Goal: Complete application form: Complete application form

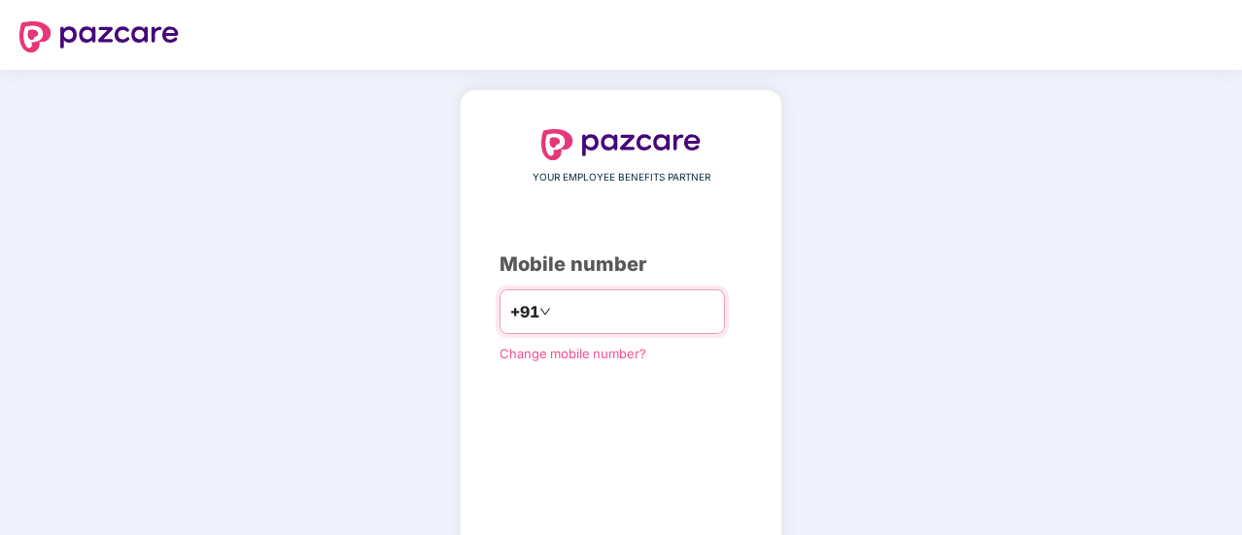
click at [596, 322] on input "number" at bounding box center [634, 311] width 159 height 31
type input "**********"
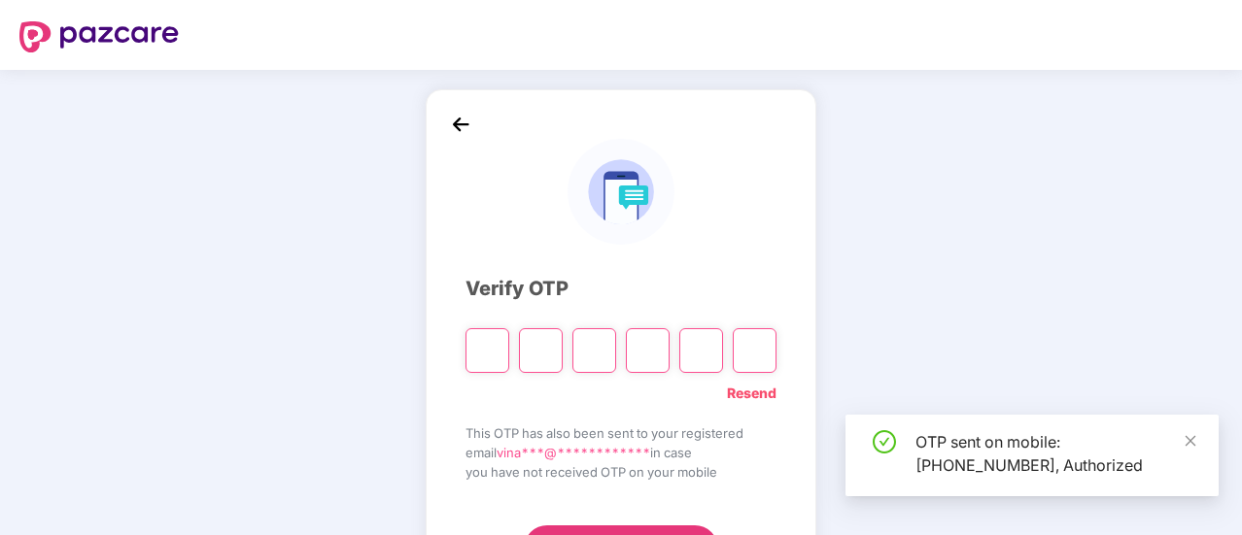
scroll to position [97, 0]
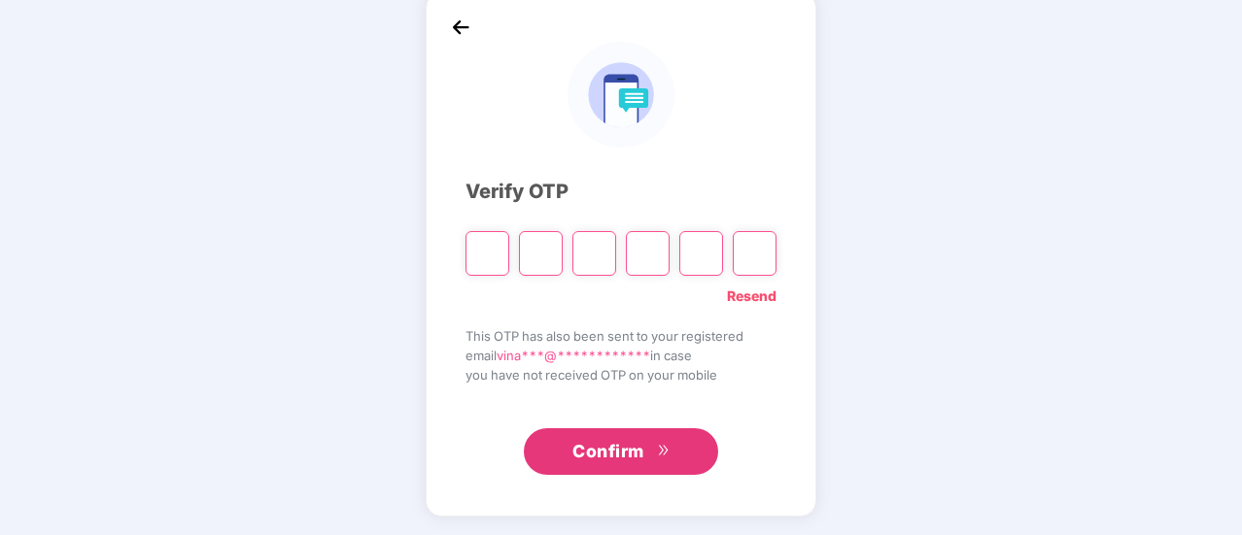
type input "*"
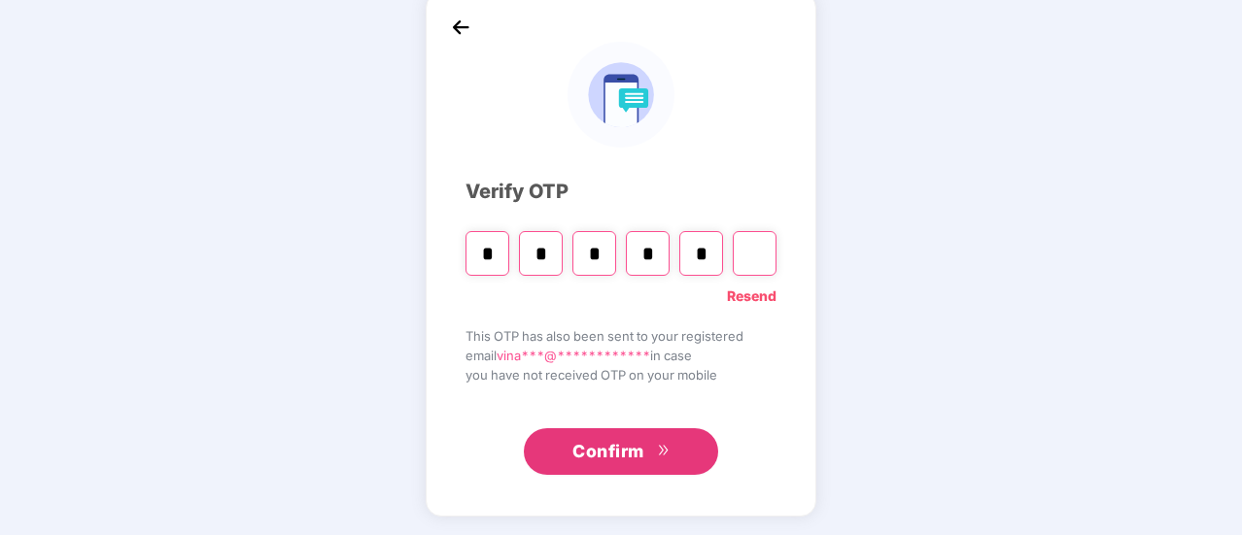
type input "*"
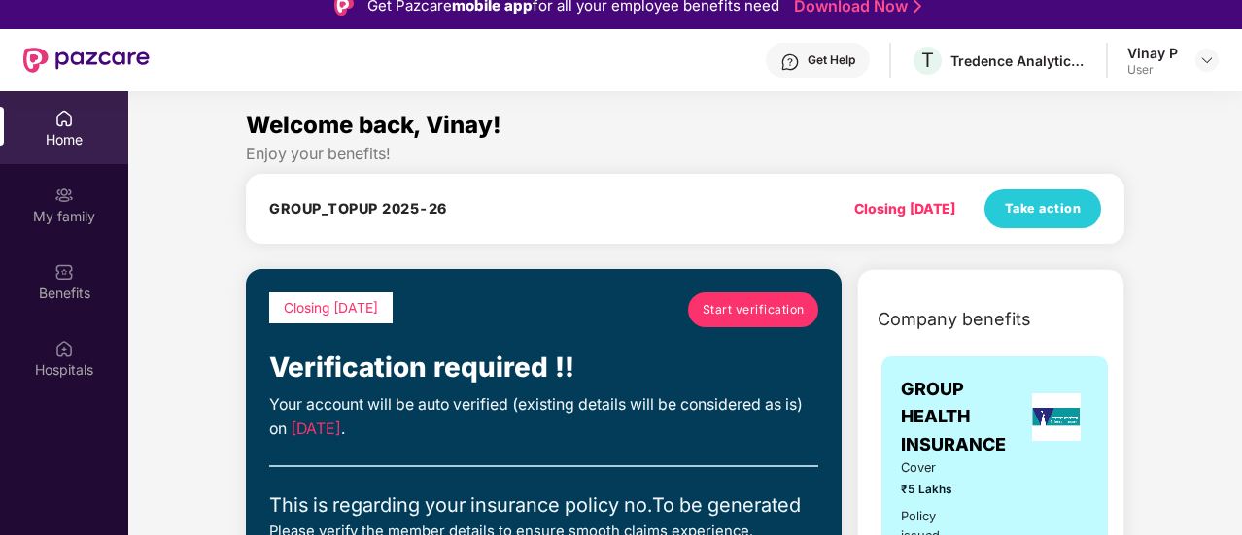
scroll to position [17, 0]
click at [738, 308] on span "Start verification" at bounding box center [754, 309] width 102 height 18
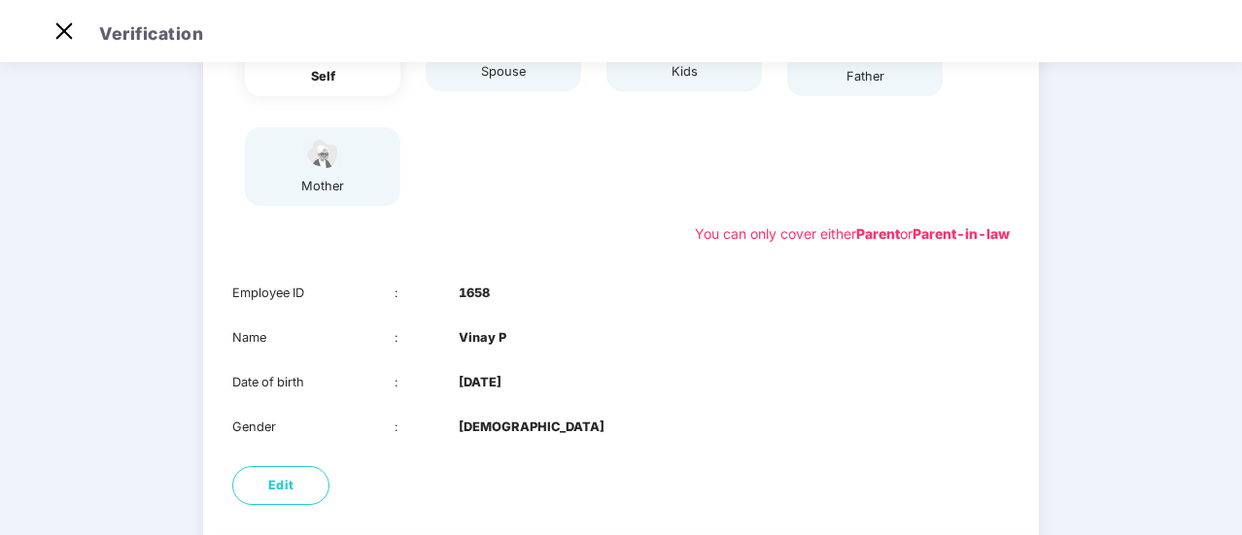
scroll to position [392, 0]
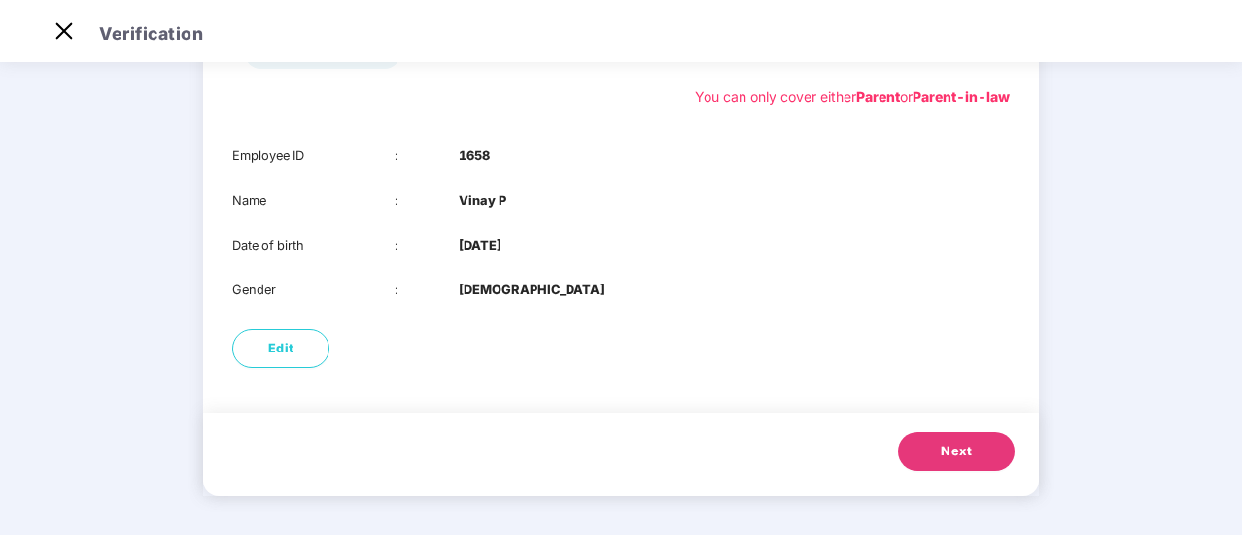
click at [939, 449] on button "Next" at bounding box center [956, 451] width 117 height 39
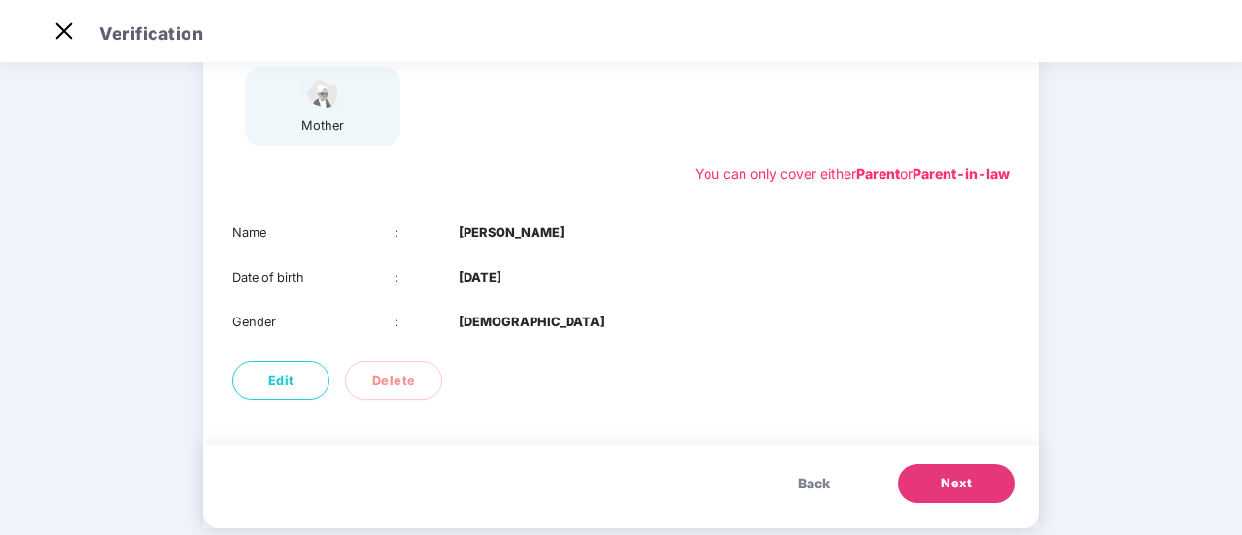
scroll to position [347, 0]
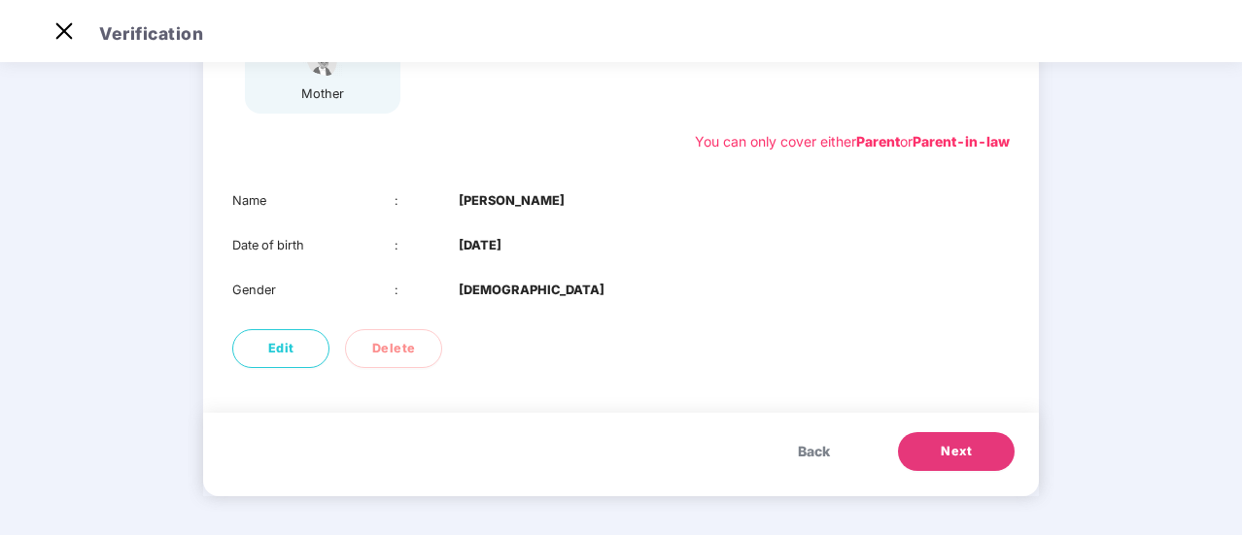
click at [935, 450] on button "Next" at bounding box center [956, 451] width 117 height 39
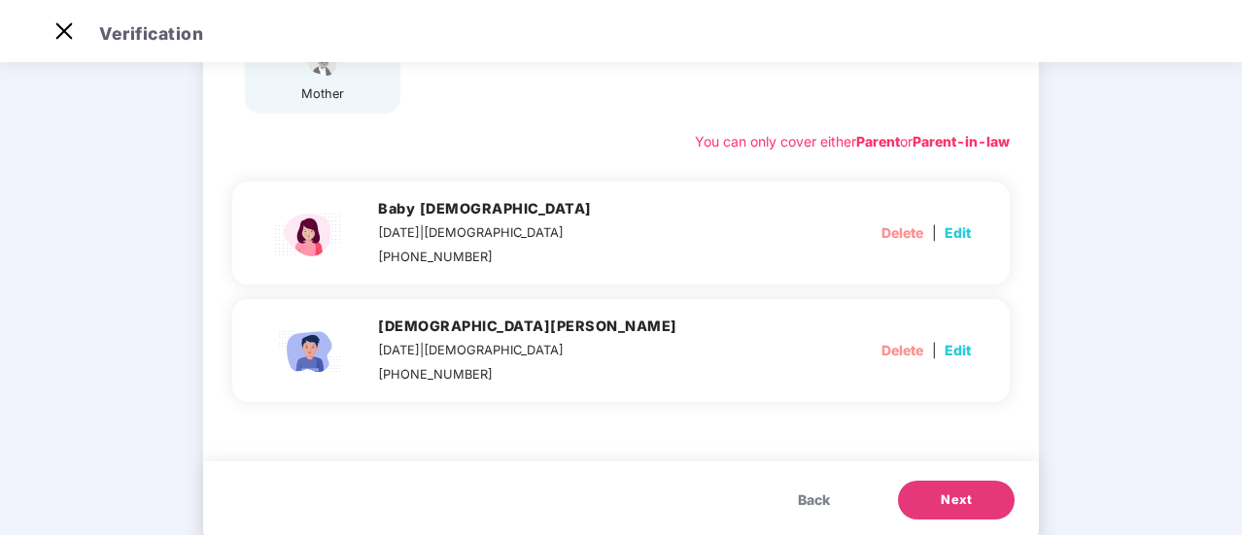
click at [951, 236] on span "Edit" at bounding box center [957, 233] width 26 height 21
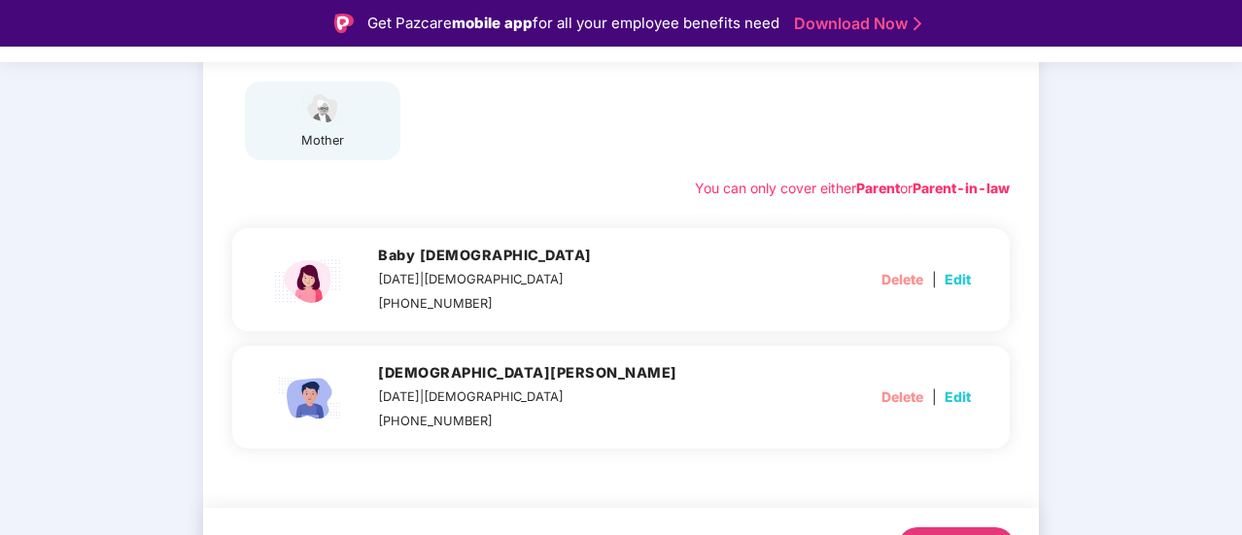
select select "******"
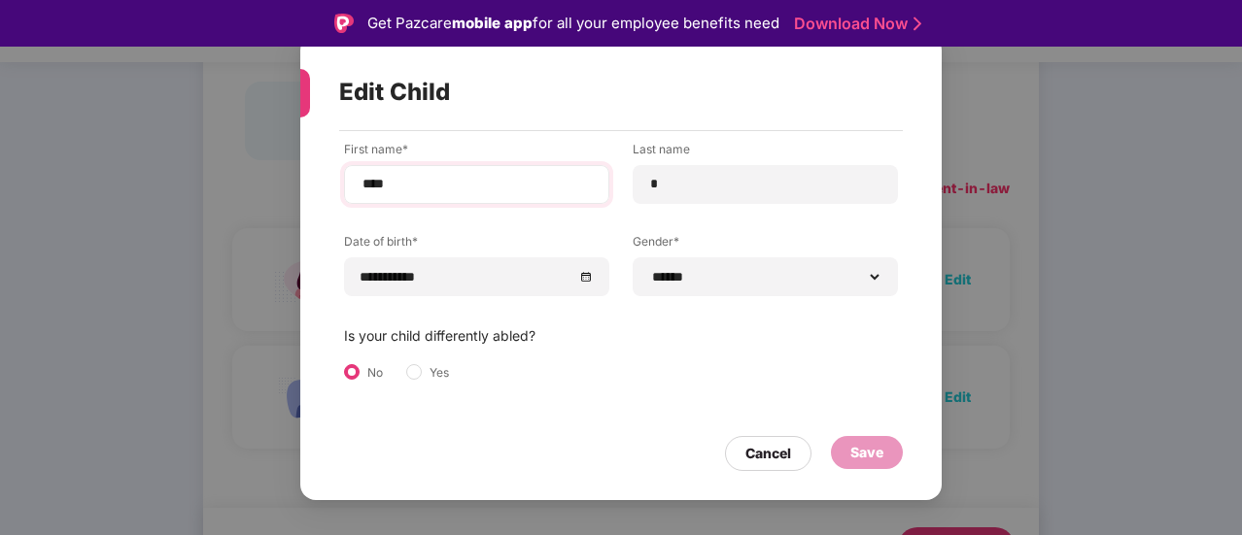
click at [468, 171] on div "****" at bounding box center [476, 184] width 265 height 39
click at [433, 189] on input "****" at bounding box center [476, 184] width 232 height 20
type input "******"
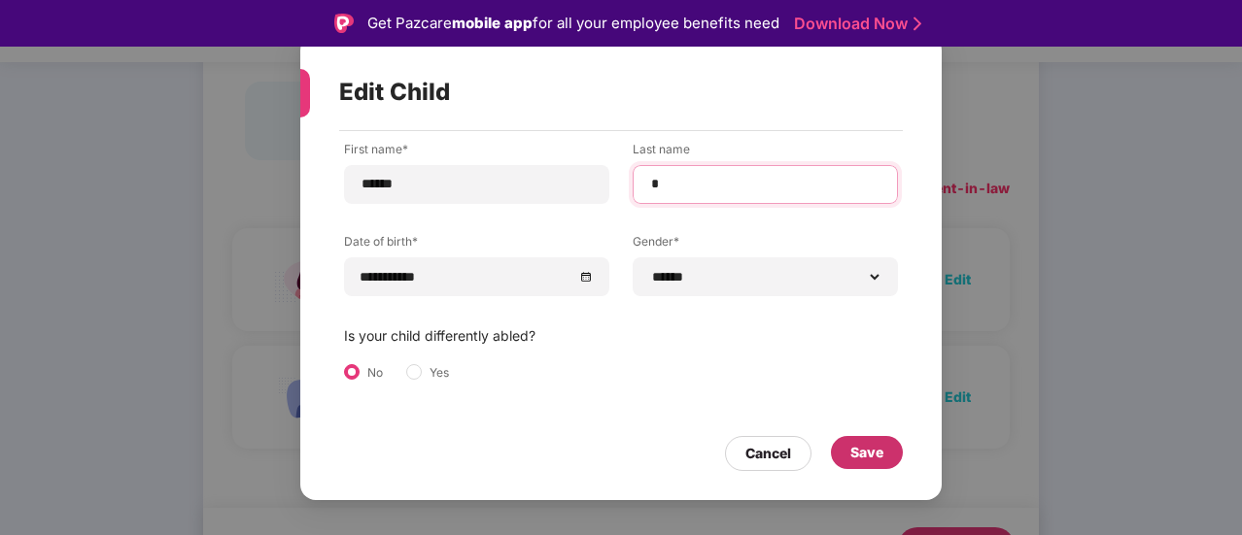
type input "*"
click at [847, 448] on div "Save" at bounding box center [867, 452] width 72 height 33
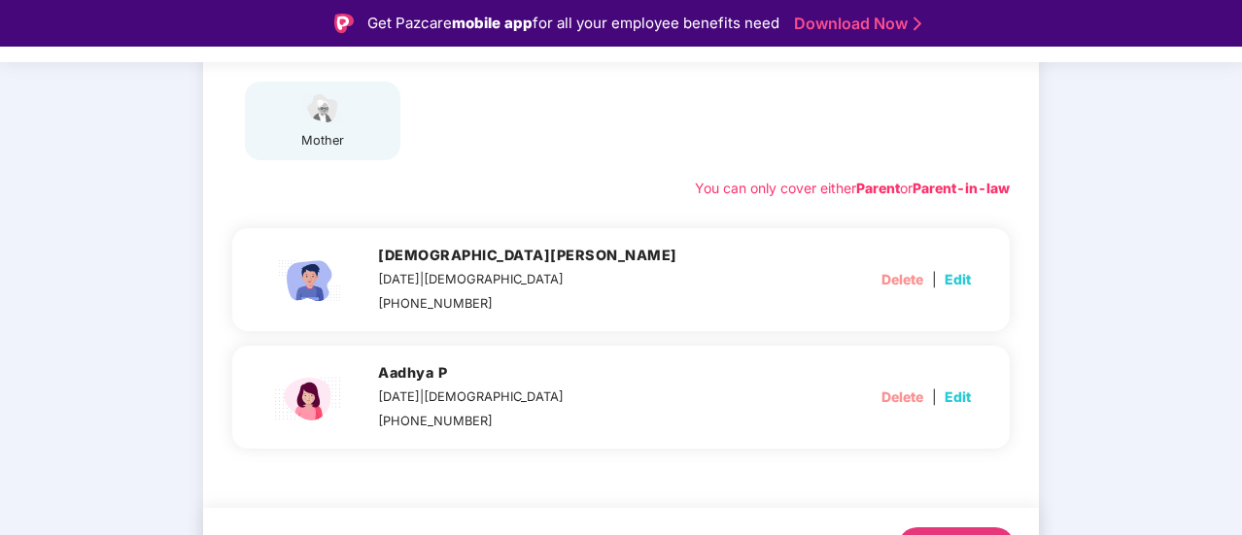
scroll to position [395, 0]
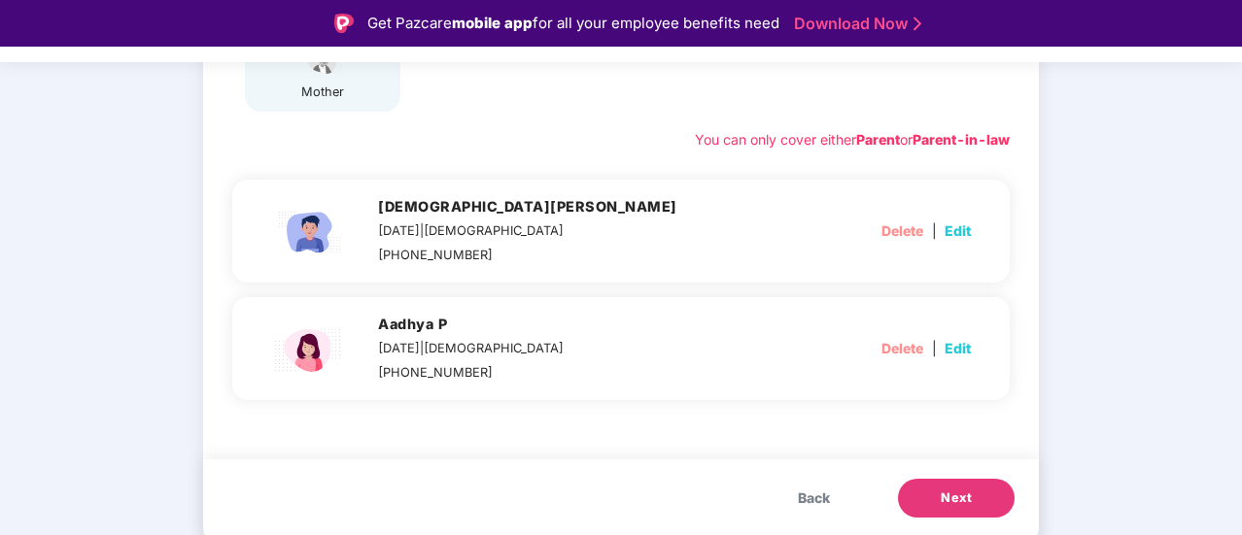
click at [813, 491] on span "Back" at bounding box center [814, 498] width 32 height 21
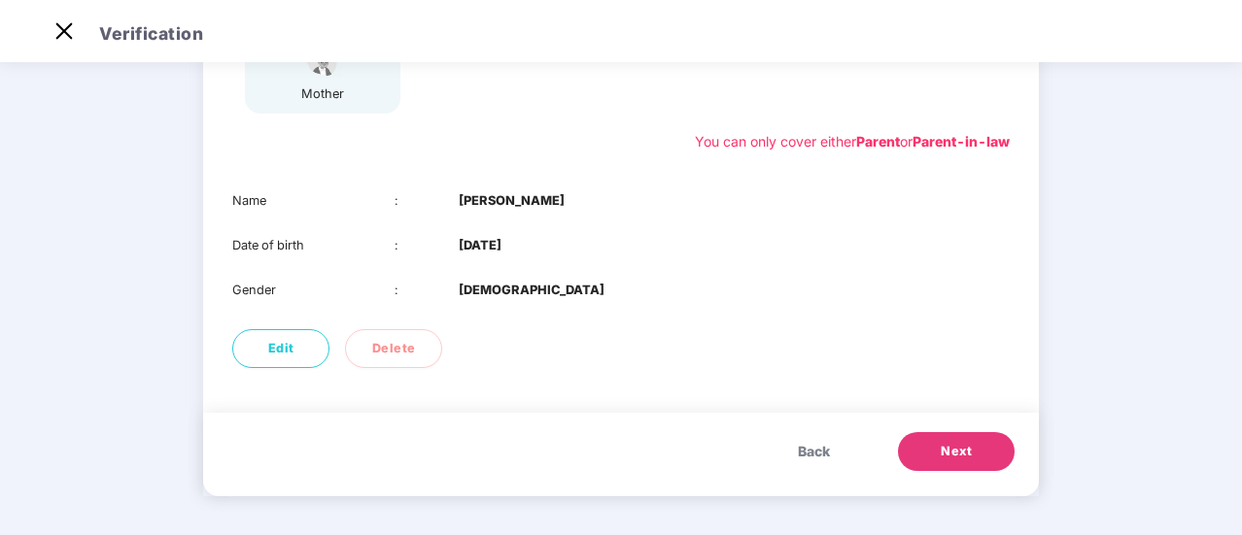
scroll to position [347, 0]
click at [817, 447] on span "Back" at bounding box center [814, 451] width 32 height 21
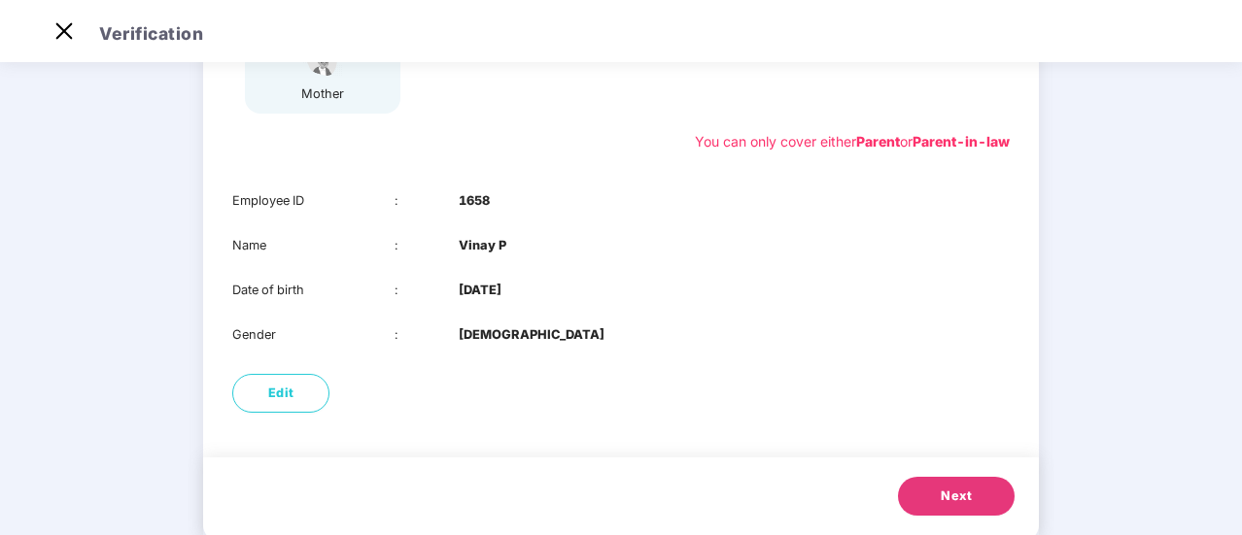
click at [942, 498] on span "Next" at bounding box center [956, 496] width 31 height 19
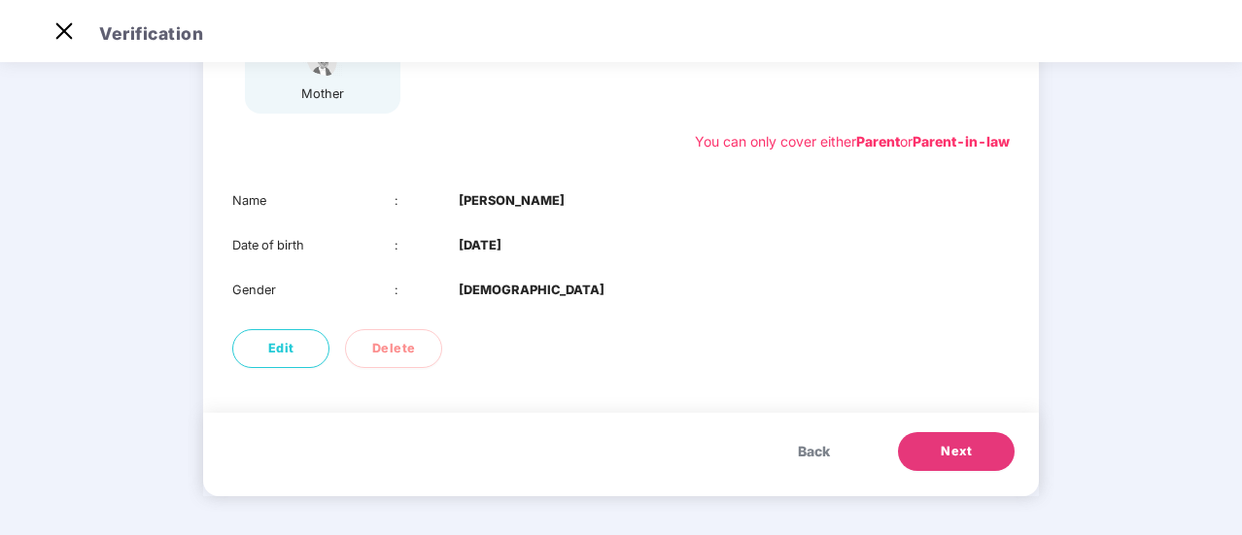
click at [950, 450] on span "Next" at bounding box center [956, 451] width 31 height 19
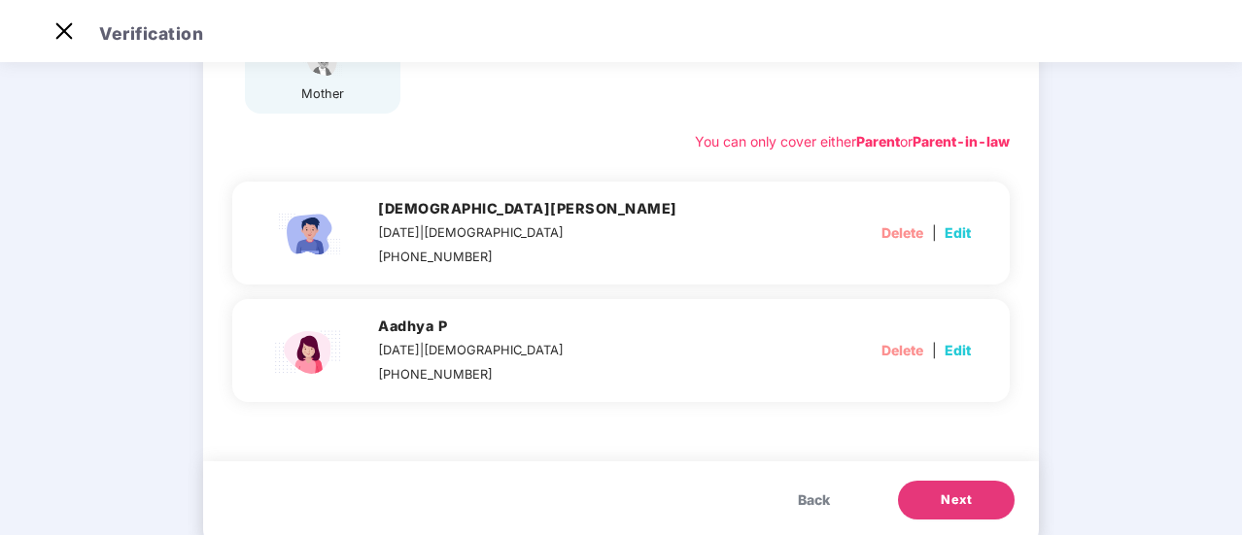
click at [949, 345] on span "Edit" at bounding box center [957, 350] width 26 height 21
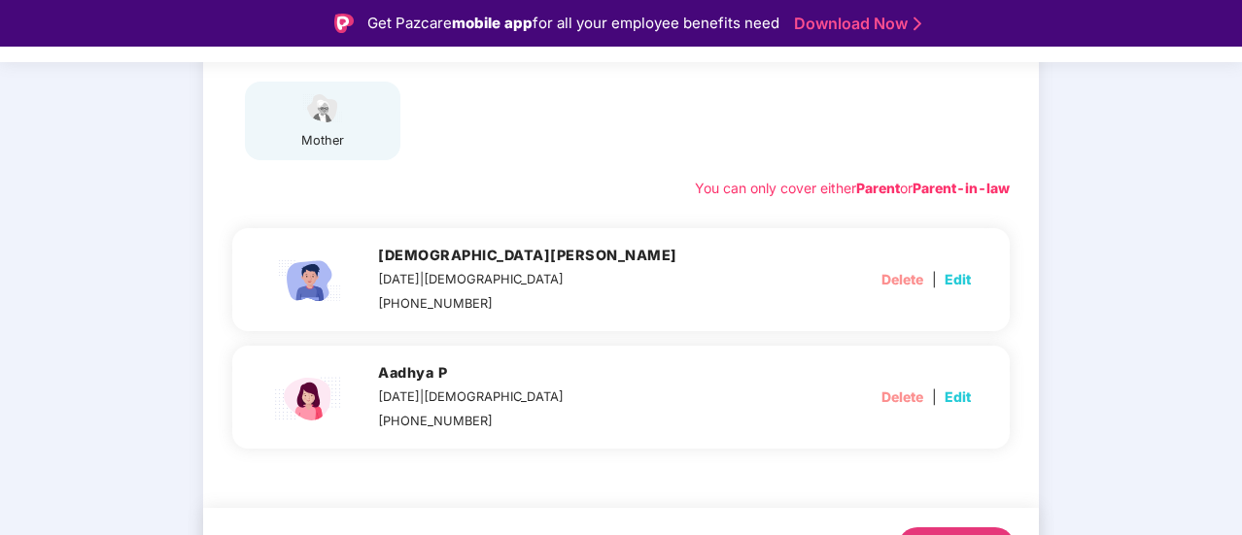
select select "******"
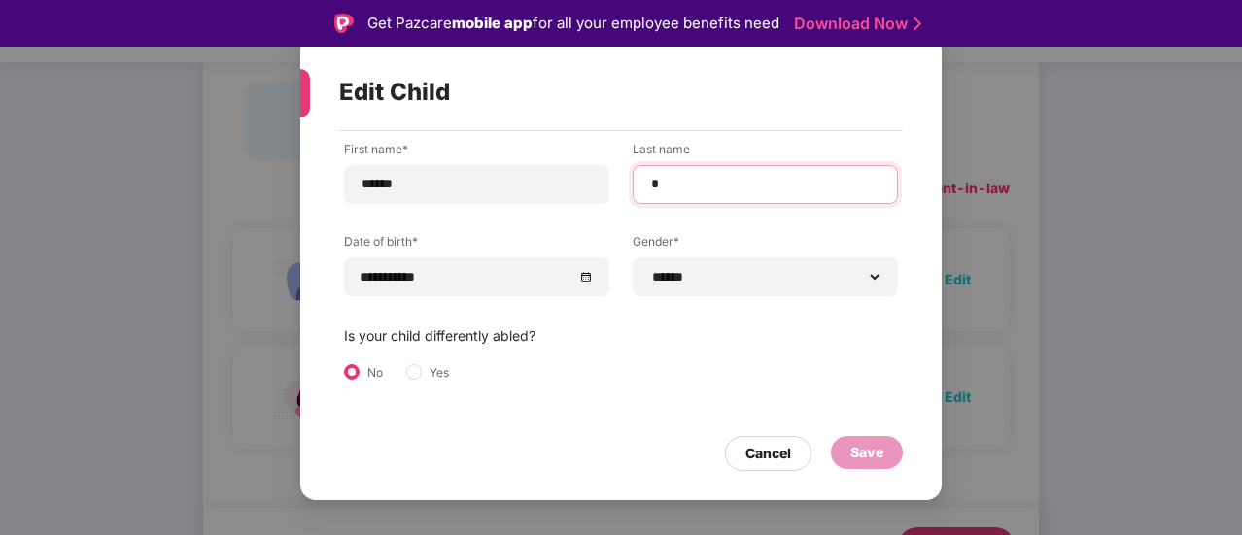
click at [692, 185] on input "*" at bounding box center [765, 184] width 232 height 20
type input "**********"
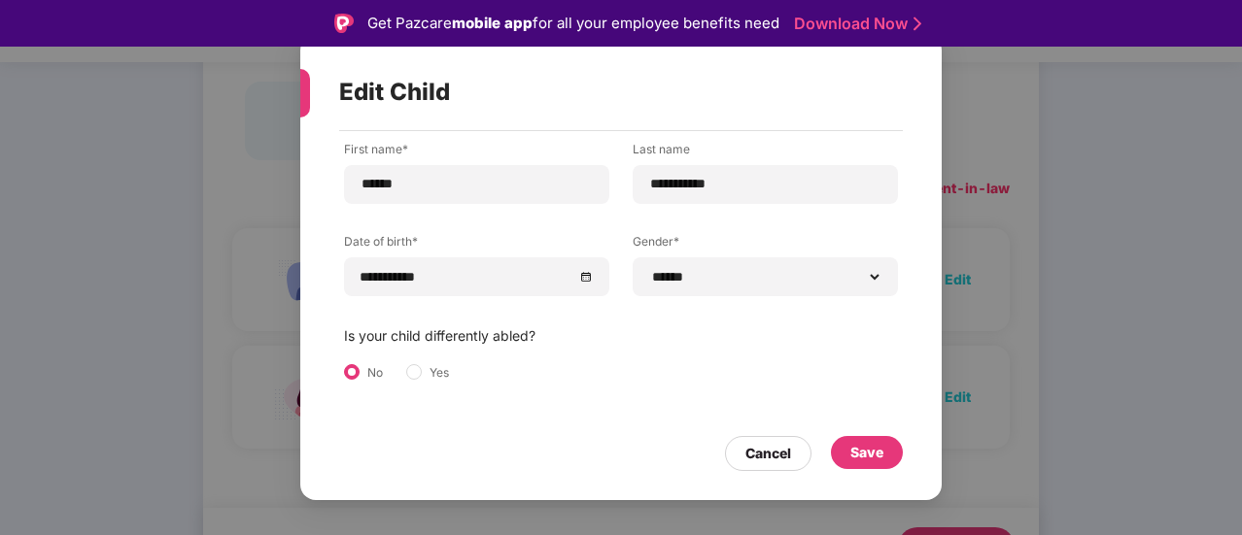
click at [687, 337] on div "**********" at bounding box center [621, 284] width 554 height 286
click at [854, 454] on div "Save" at bounding box center [866, 452] width 33 height 21
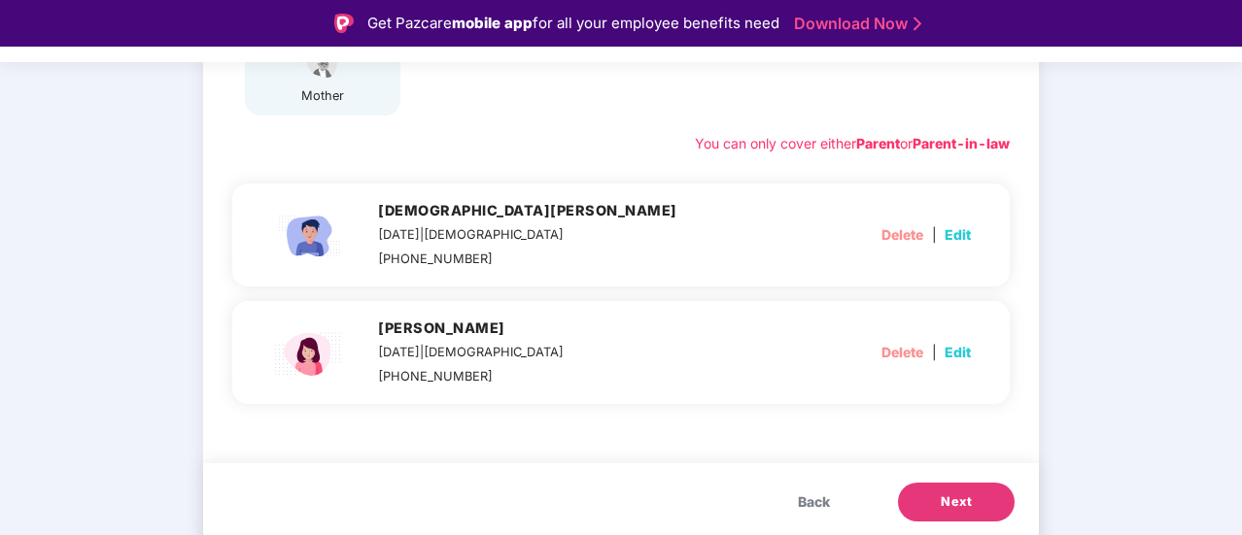
scroll to position [395, 0]
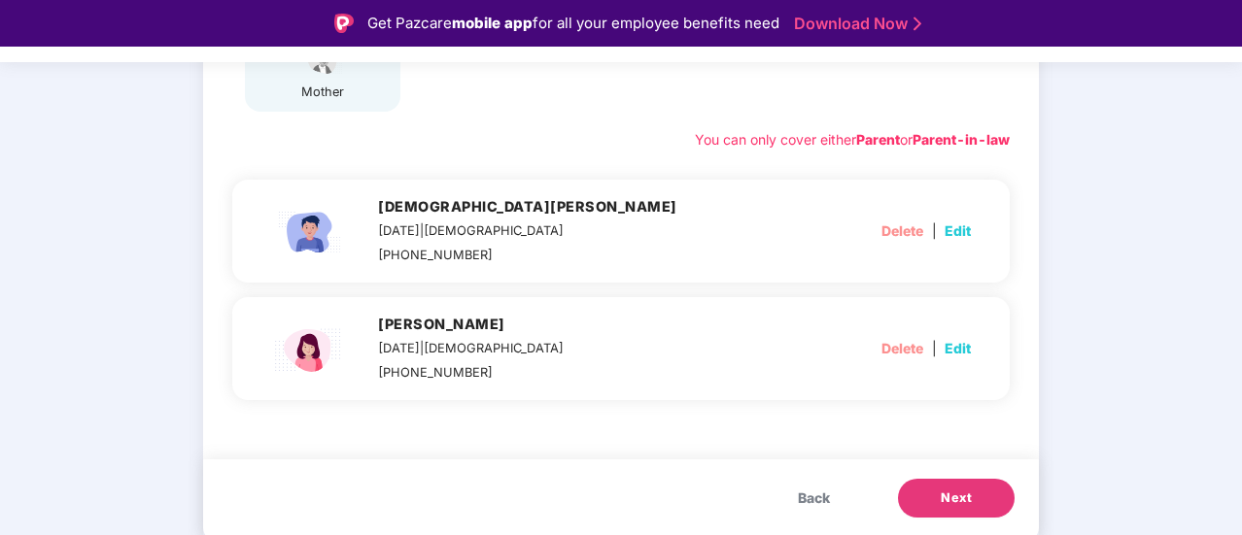
click at [818, 496] on span "Back" at bounding box center [814, 498] width 32 height 21
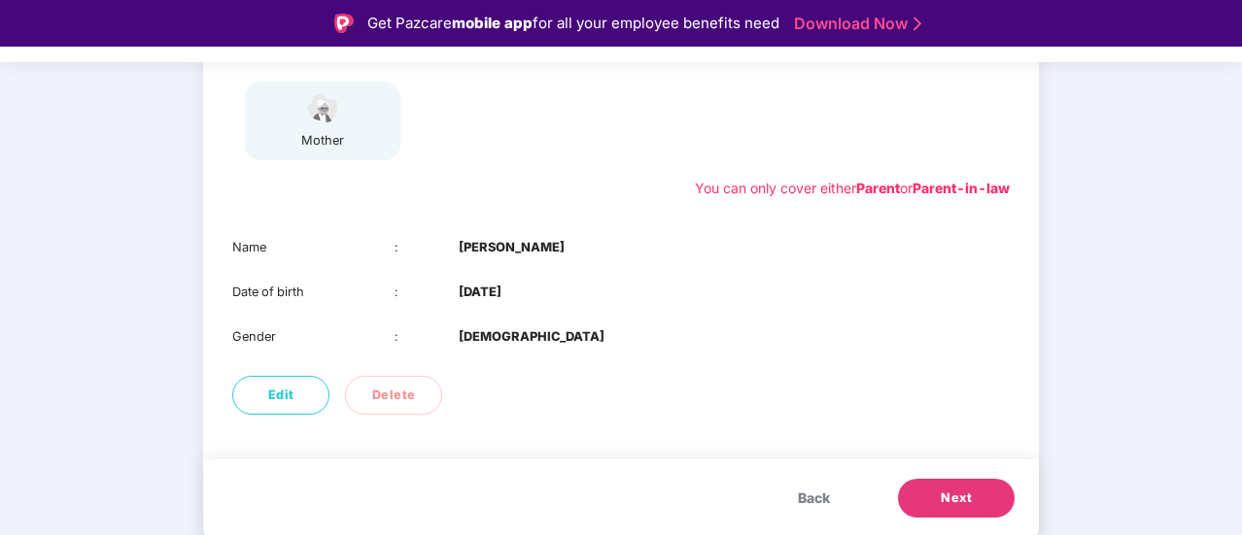
scroll to position [347, 0]
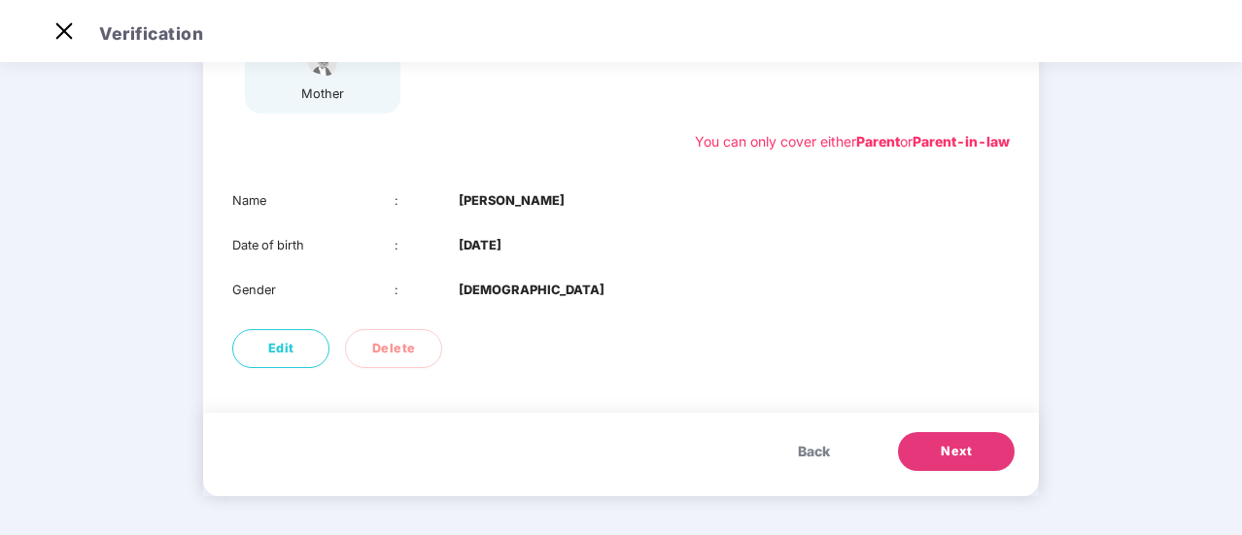
click at [806, 446] on span "Back" at bounding box center [814, 451] width 32 height 21
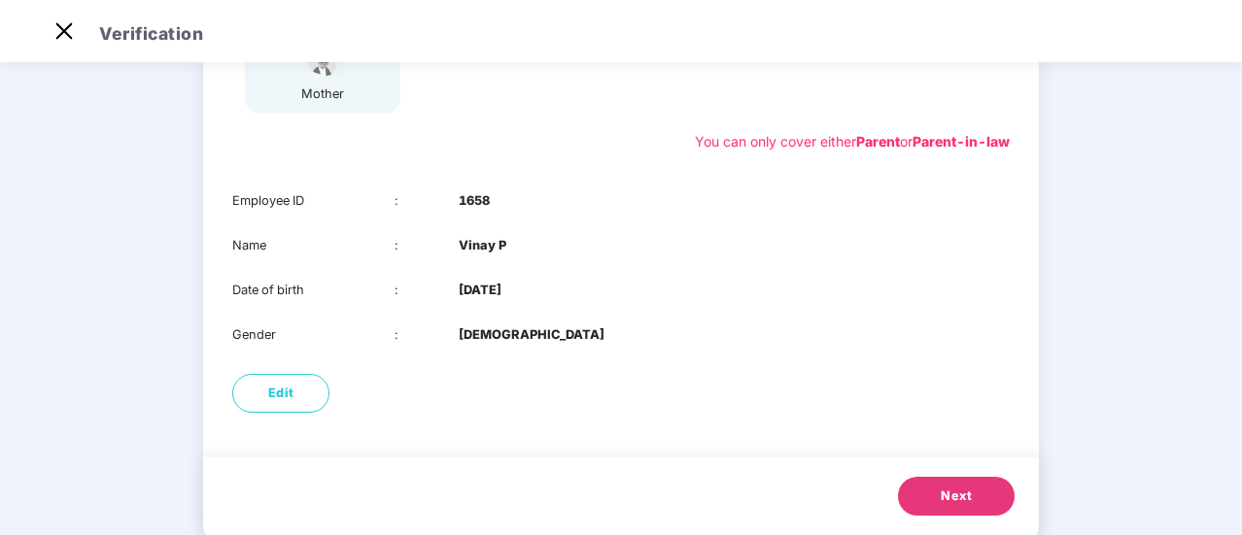
click at [930, 491] on button "Next" at bounding box center [956, 496] width 117 height 39
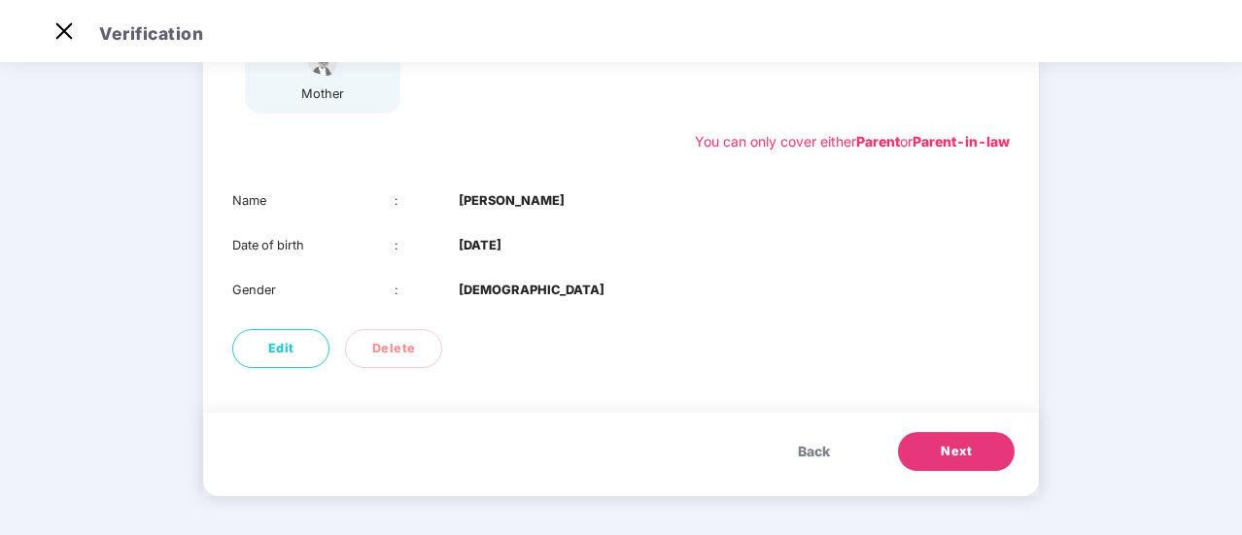
click at [948, 456] on span "Next" at bounding box center [956, 451] width 31 height 19
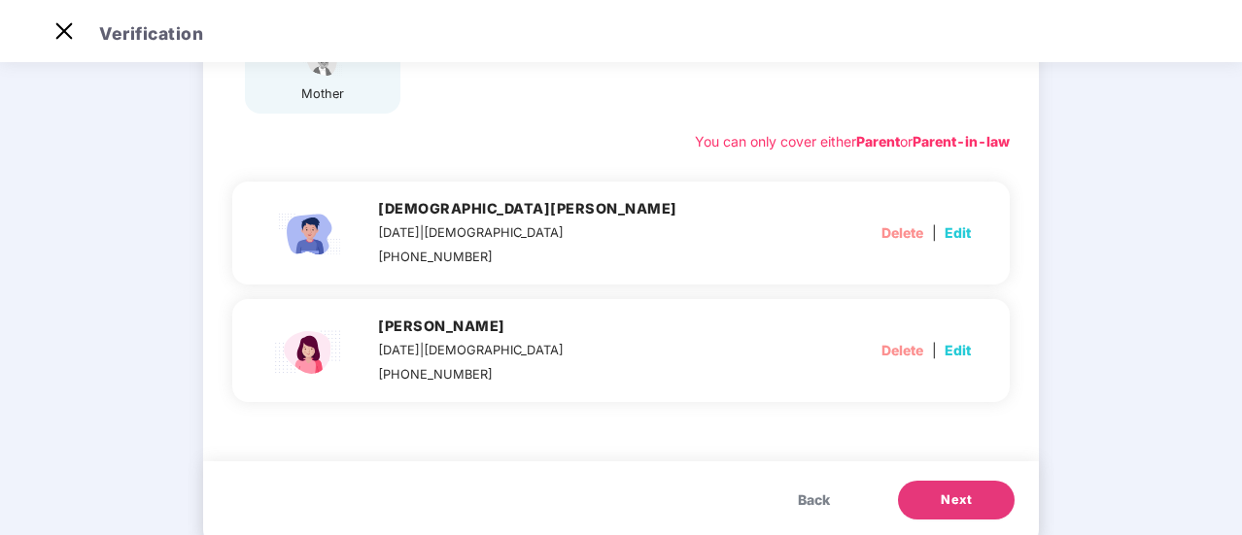
click at [943, 488] on button "Next" at bounding box center [956, 500] width 117 height 39
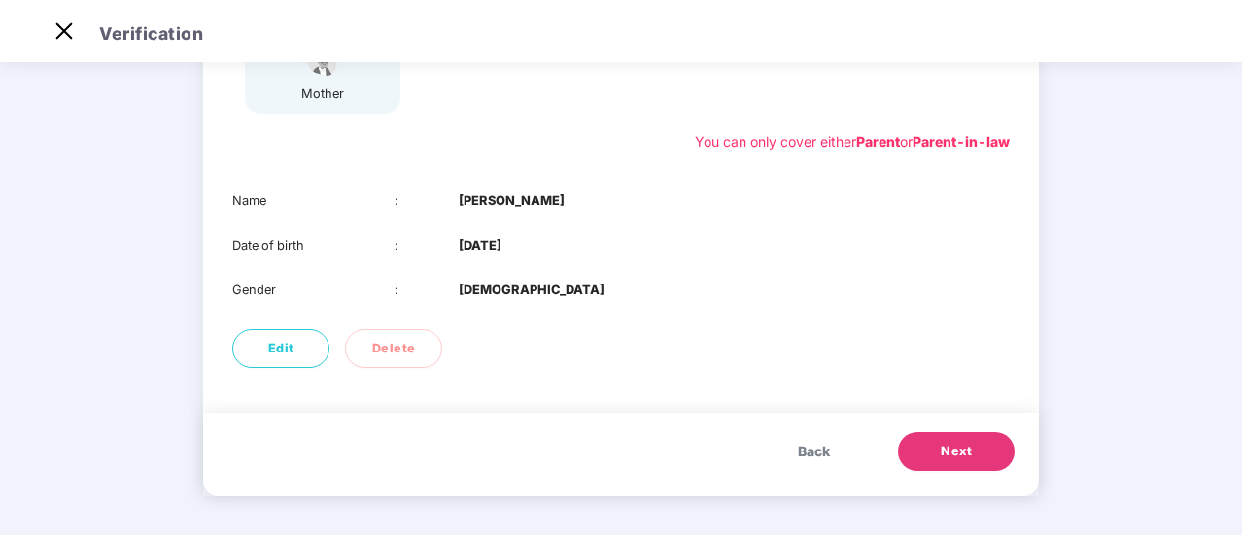
click at [950, 450] on span "Next" at bounding box center [956, 451] width 31 height 19
click at [948, 450] on span "Next" at bounding box center [956, 451] width 31 height 19
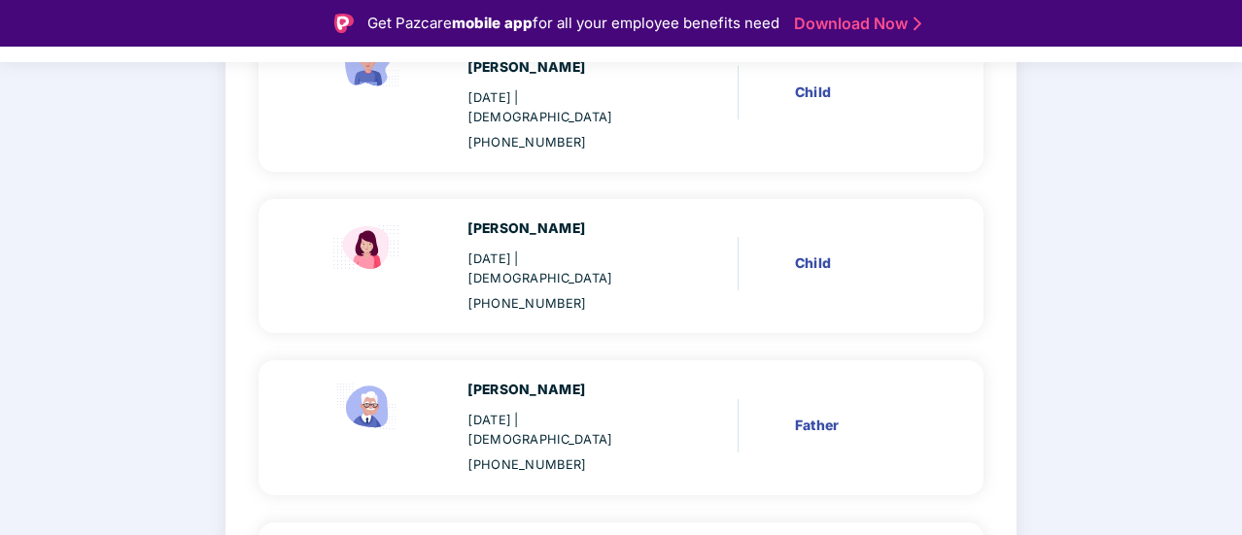
scroll to position [708, 0]
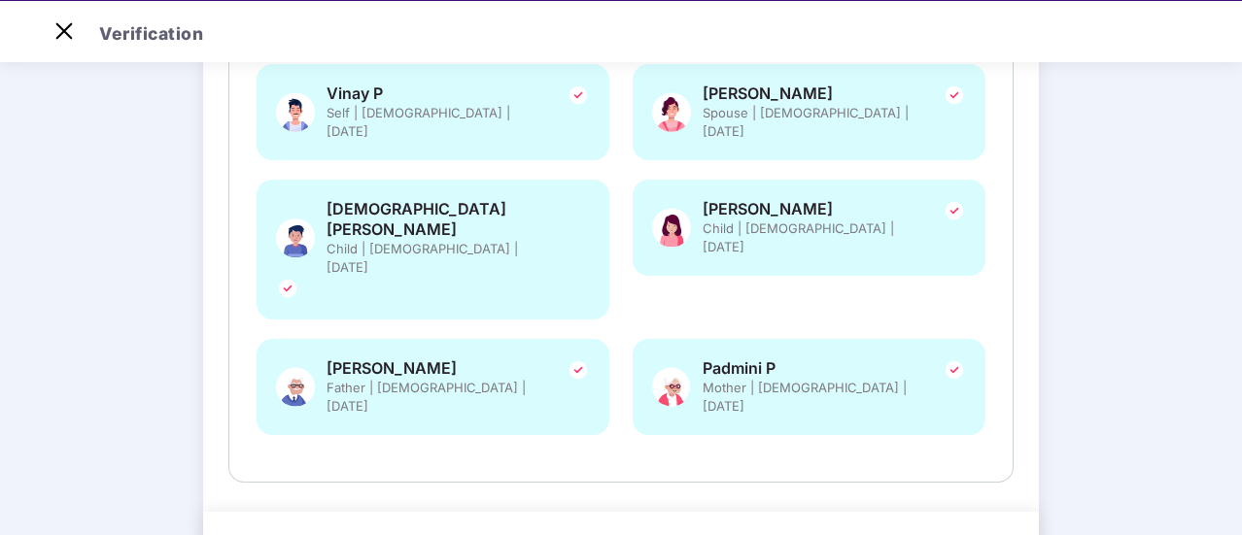
scroll to position [47, 0]
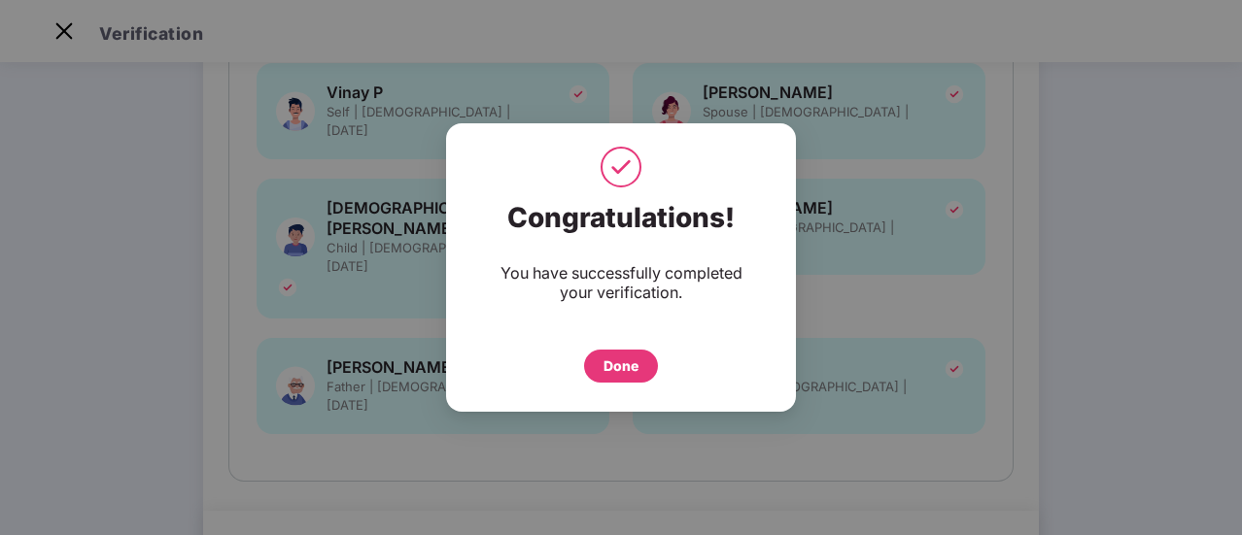
click at [620, 363] on div "Done" at bounding box center [620, 366] width 35 height 21
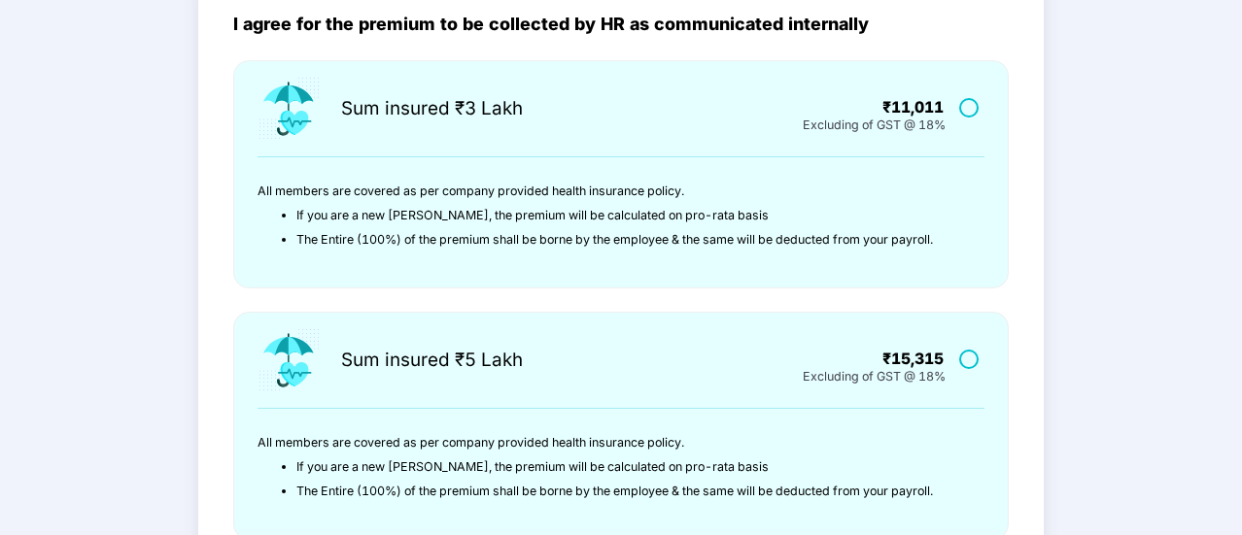
scroll to position [182, 0]
click at [971, 108] on label at bounding box center [971, 106] width 24 height 17
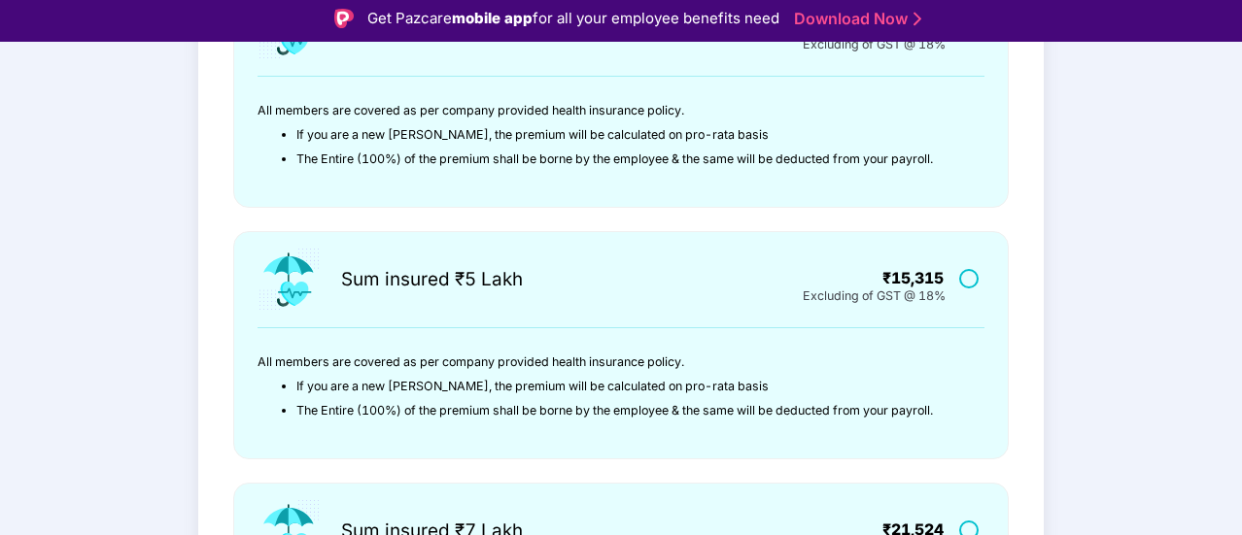
scroll to position [302, 0]
click at [971, 279] on label at bounding box center [971, 279] width 24 height 17
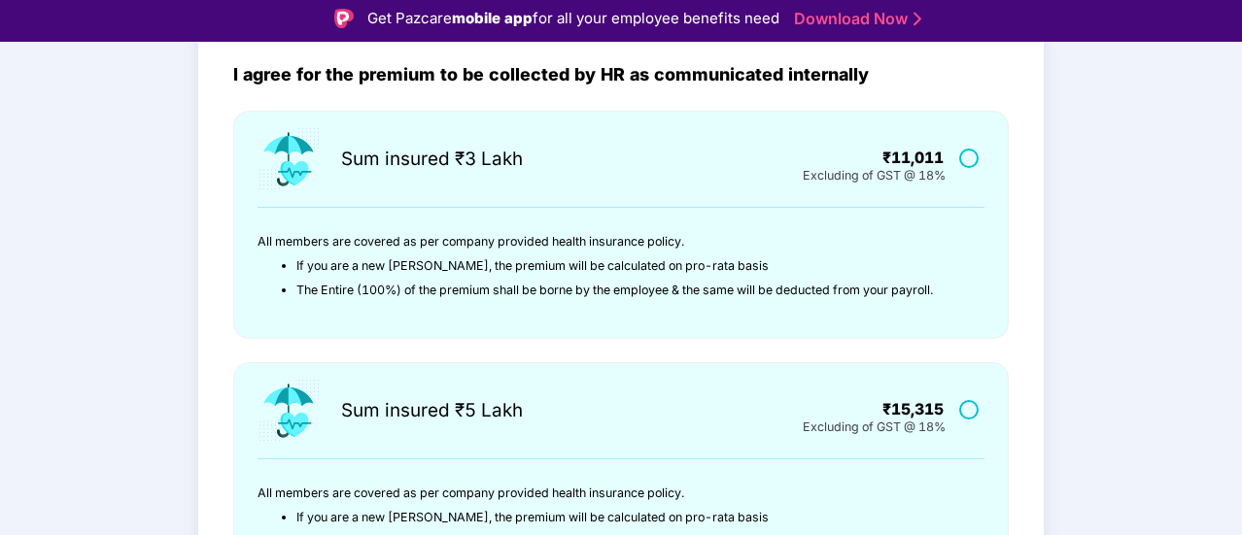
scroll to position [172, 0]
click at [921, 425] on div "Excluding of GST @ 18%" at bounding box center [874, 424] width 143 height 16
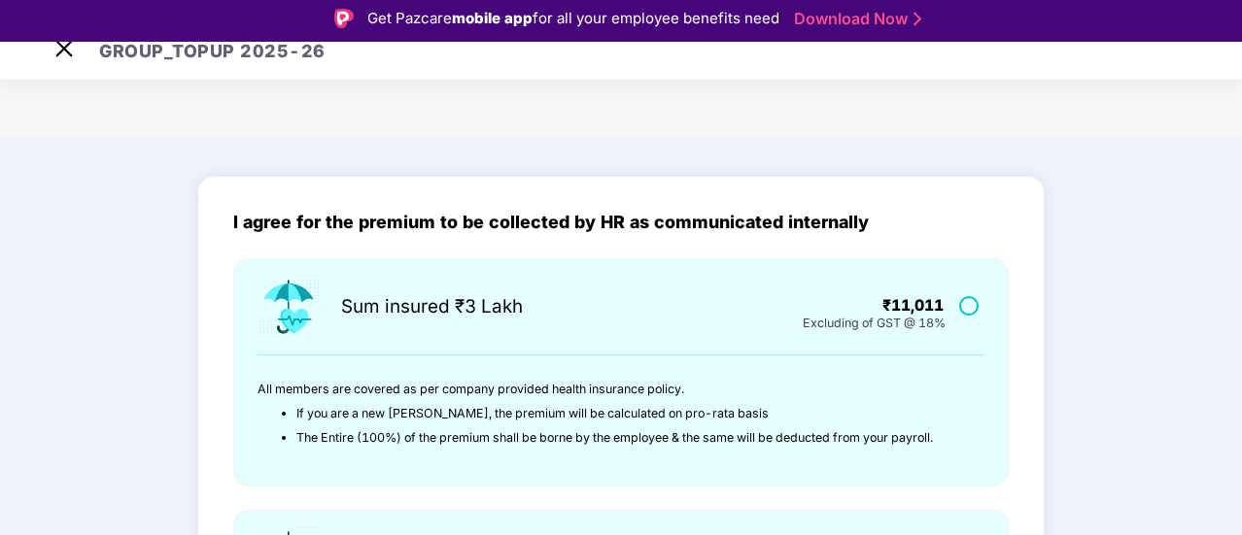
scroll to position [0, 0]
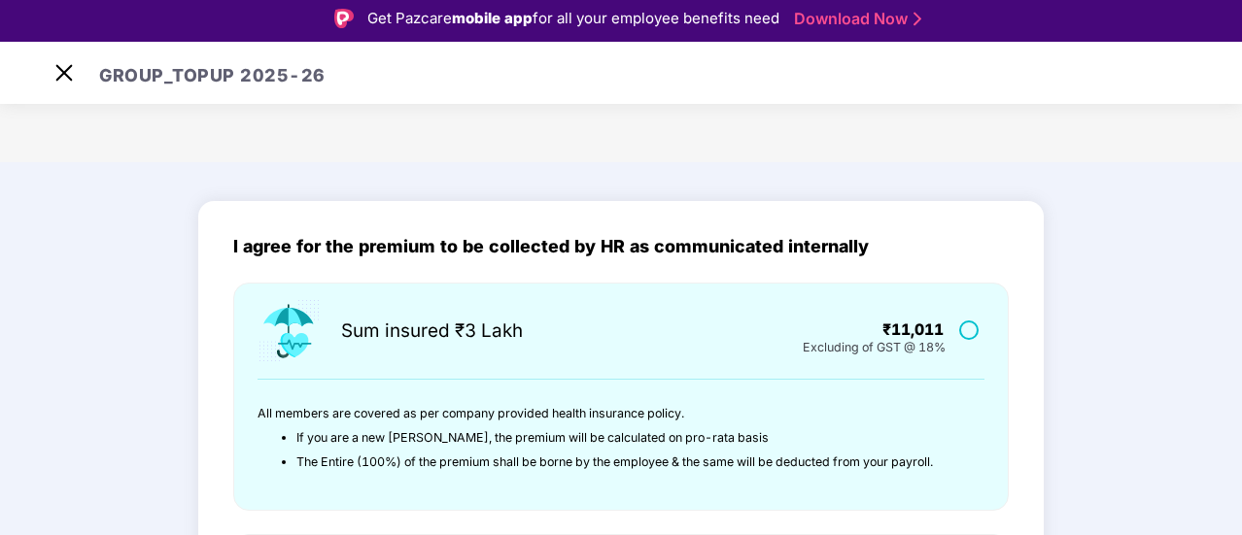
click at [969, 331] on label at bounding box center [971, 330] width 24 height 17
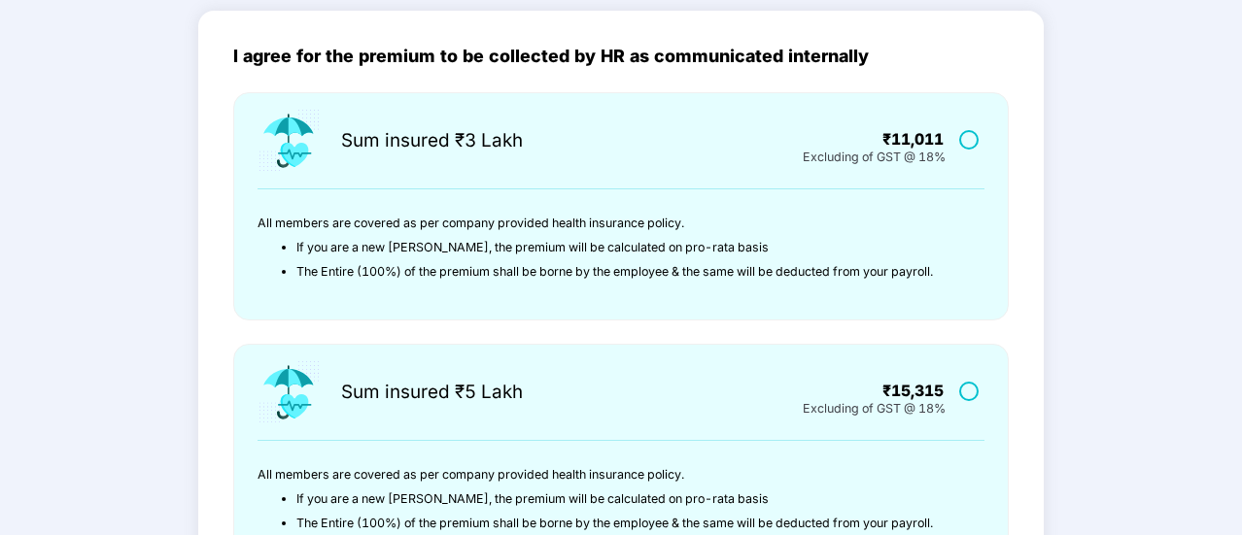
scroll to position [147, 0]
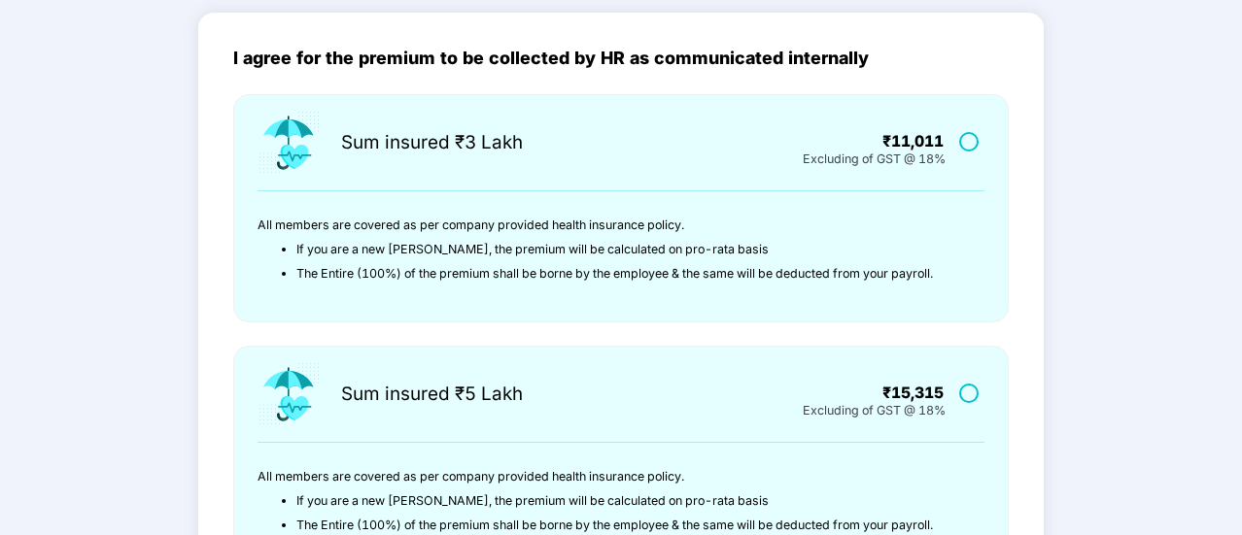
click at [964, 394] on label at bounding box center [971, 393] width 24 height 17
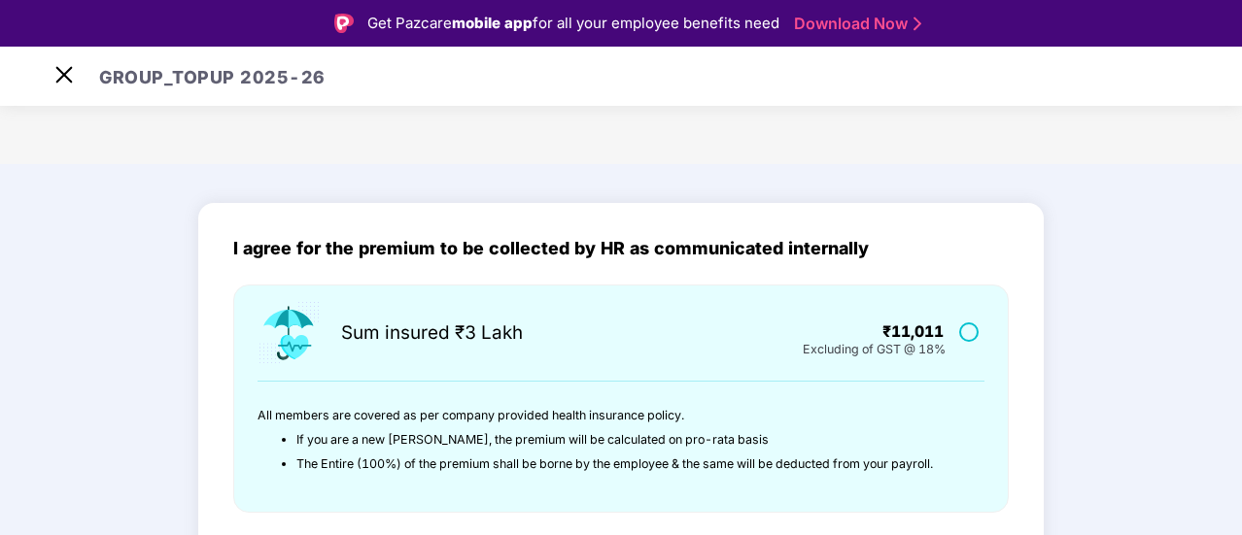
scroll to position [0, 0]
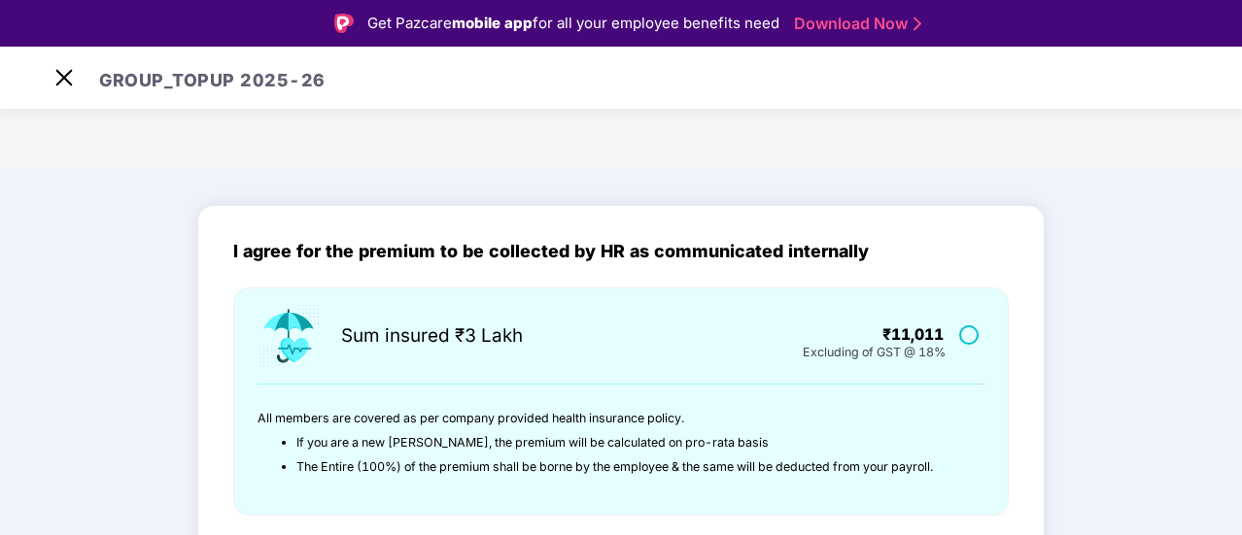
click at [272, 83] on h3 "GROUP_TOPUP 2025-26" at bounding box center [212, 78] width 226 height 67
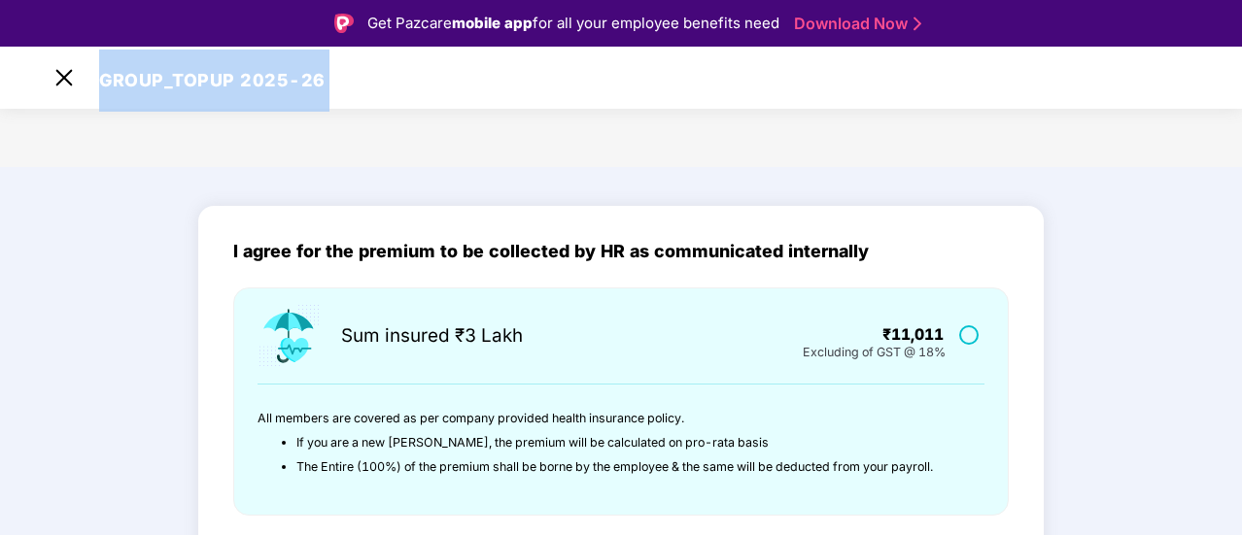
click at [272, 83] on h3 "GROUP_TOPUP 2025-26" at bounding box center [212, 78] width 226 height 67
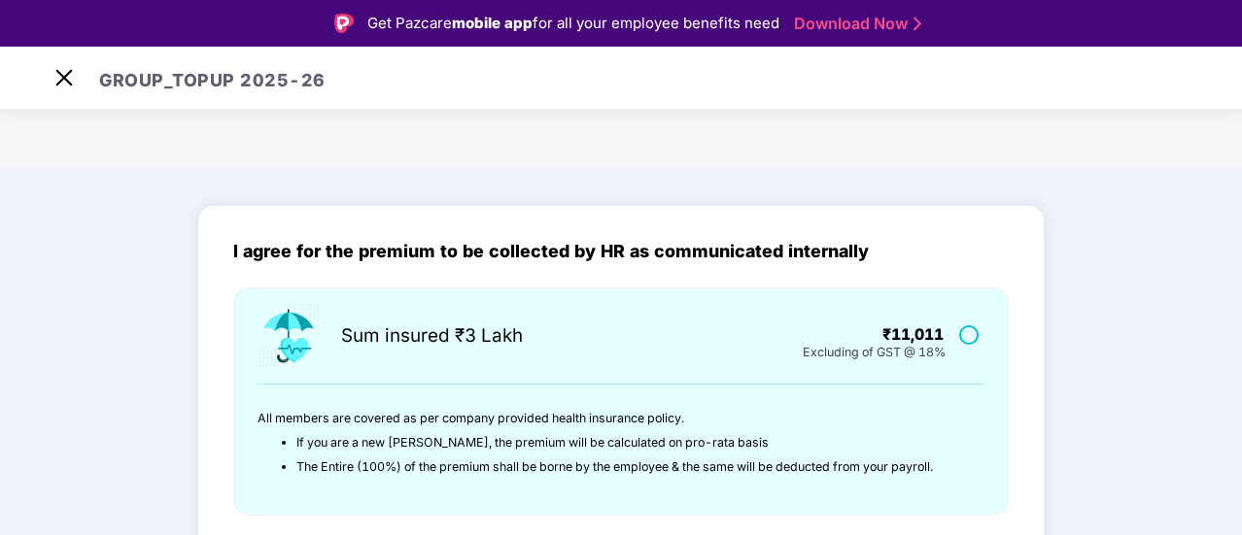
click at [288, 139] on main "GROUP_TOPUP 2025-26 I agree for the premium to be collected by HR as communicat…" at bounding box center [621, 314] width 1242 height 535
click at [670, 143] on main "GROUP_TOPUP 2025-26 I agree for the premium to be collected by HR as communicat…" at bounding box center [621, 314] width 1242 height 535
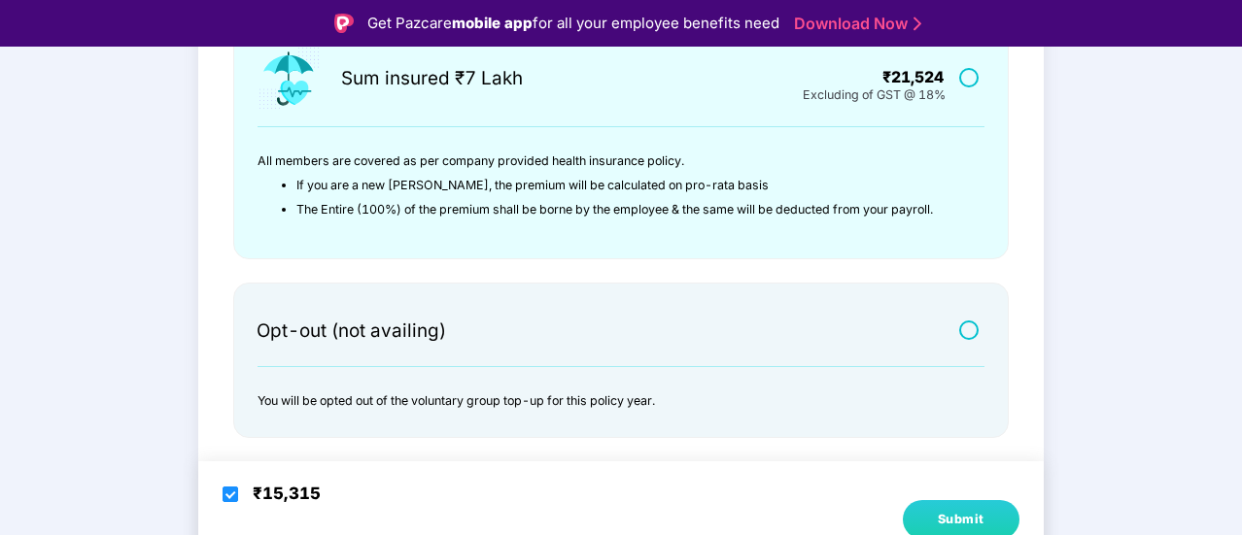
scroll to position [47, 0]
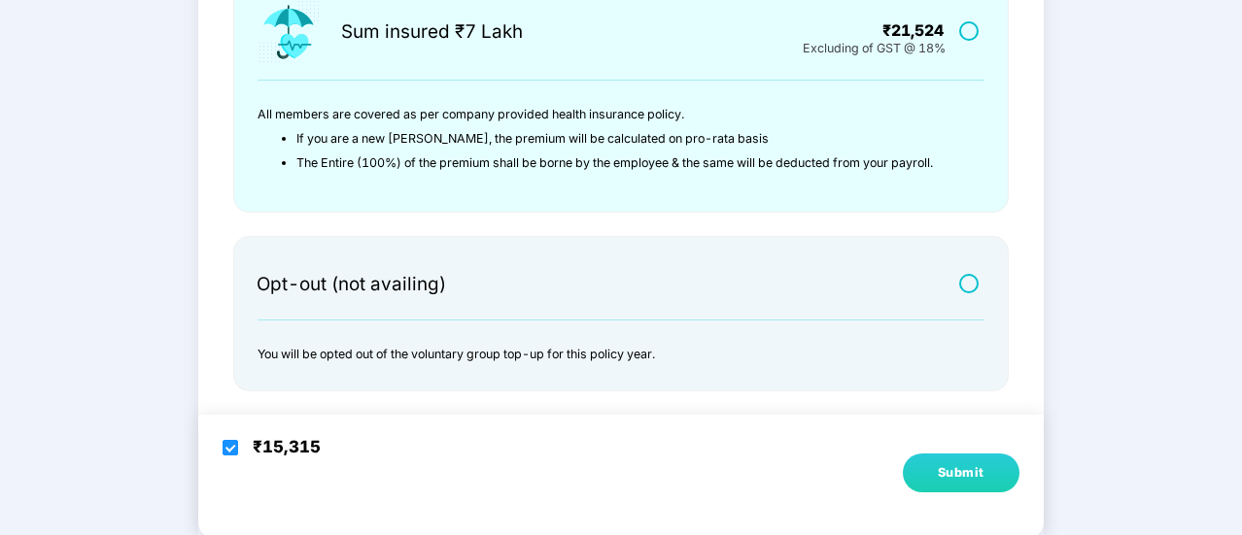
click at [953, 463] on div "Submit" at bounding box center [961, 472] width 47 height 19
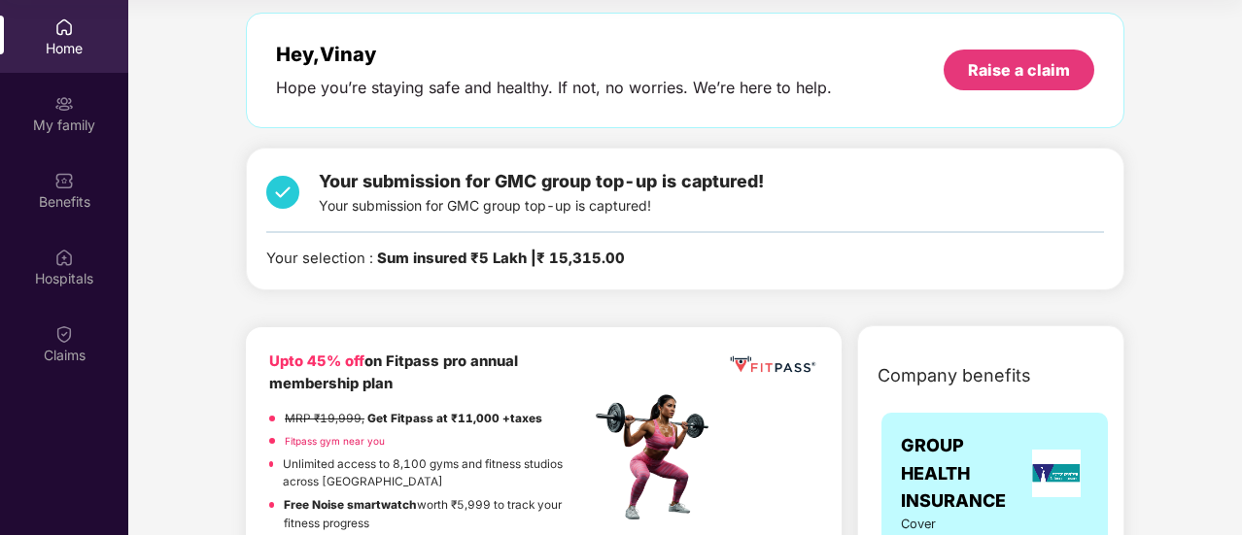
scroll to position [78, 0]
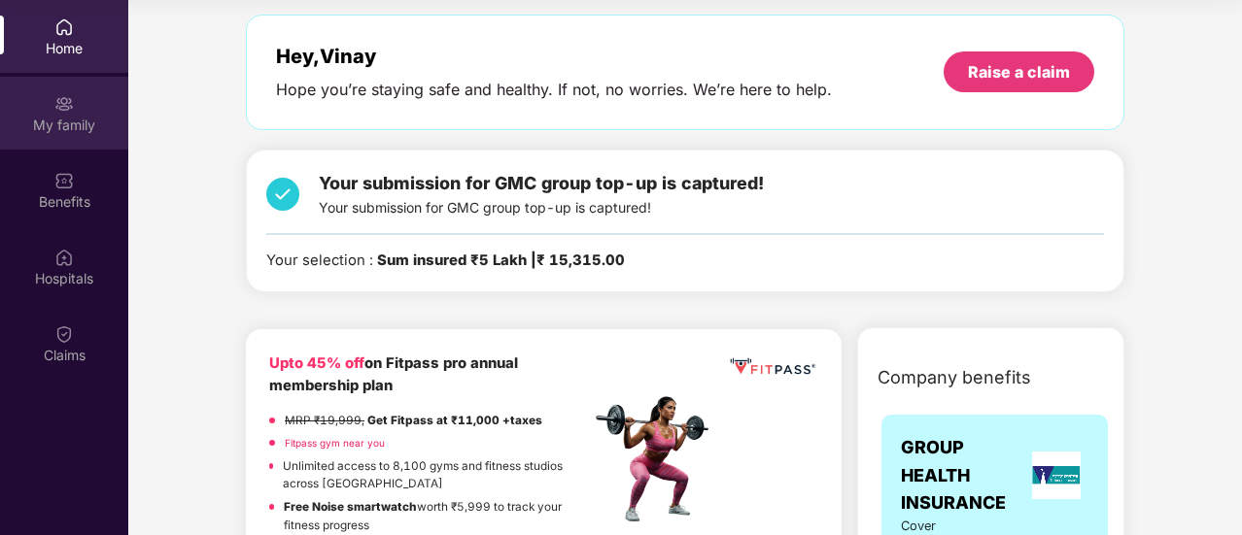
click at [73, 142] on div "My family" at bounding box center [64, 113] width 128 height 73
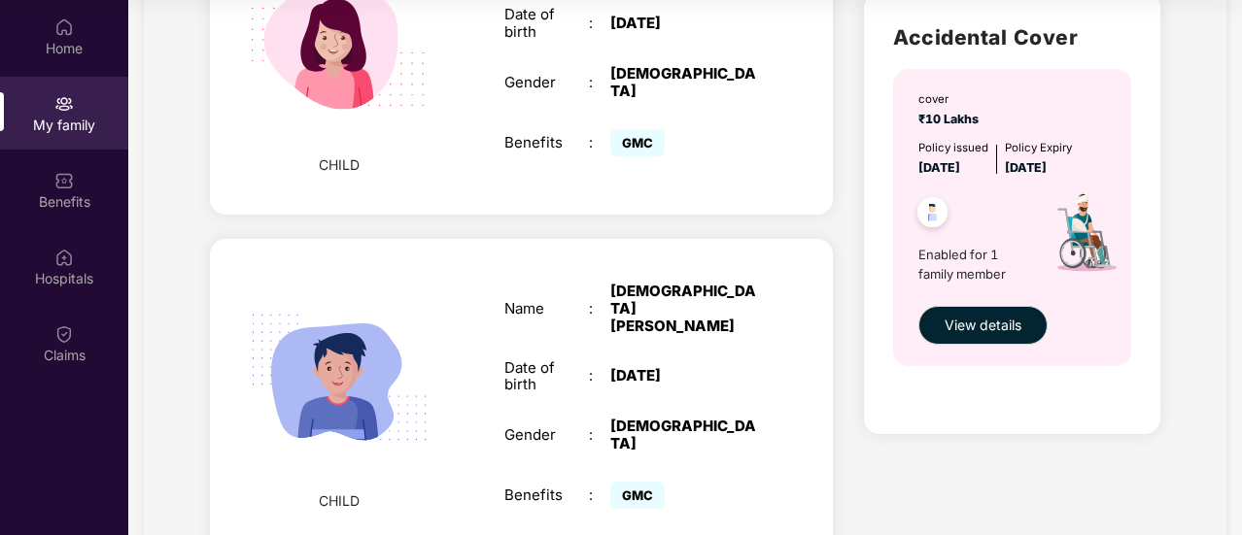
scroll to position [1030, 0]
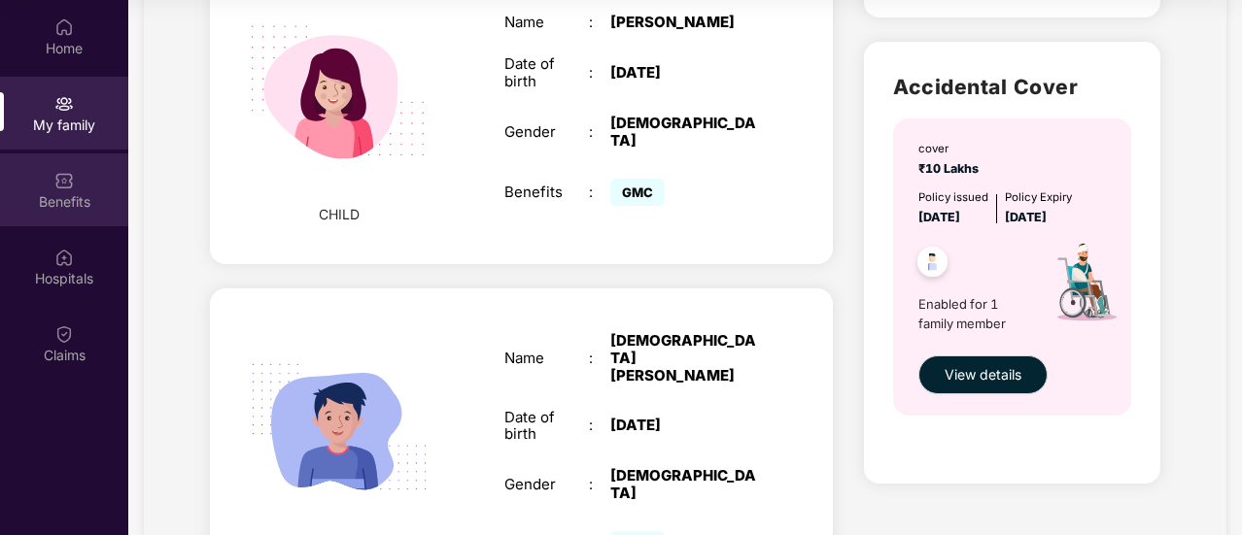
click at [60, 193] on div "Benefits" at bounding box center [64, 201] width 128 height 19
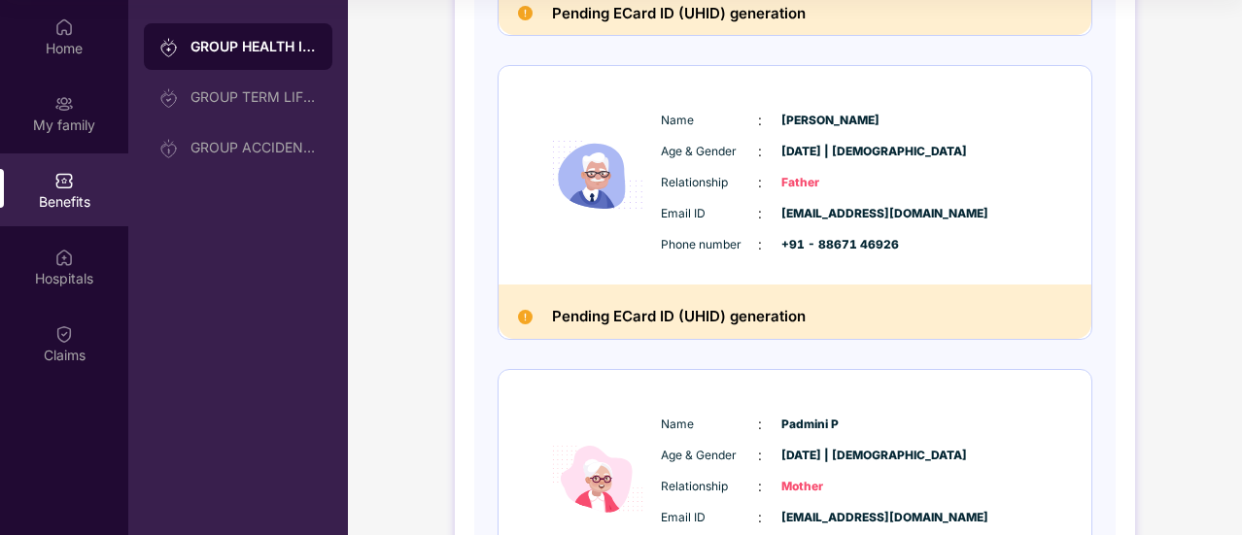
scroll to position [1657, 0]
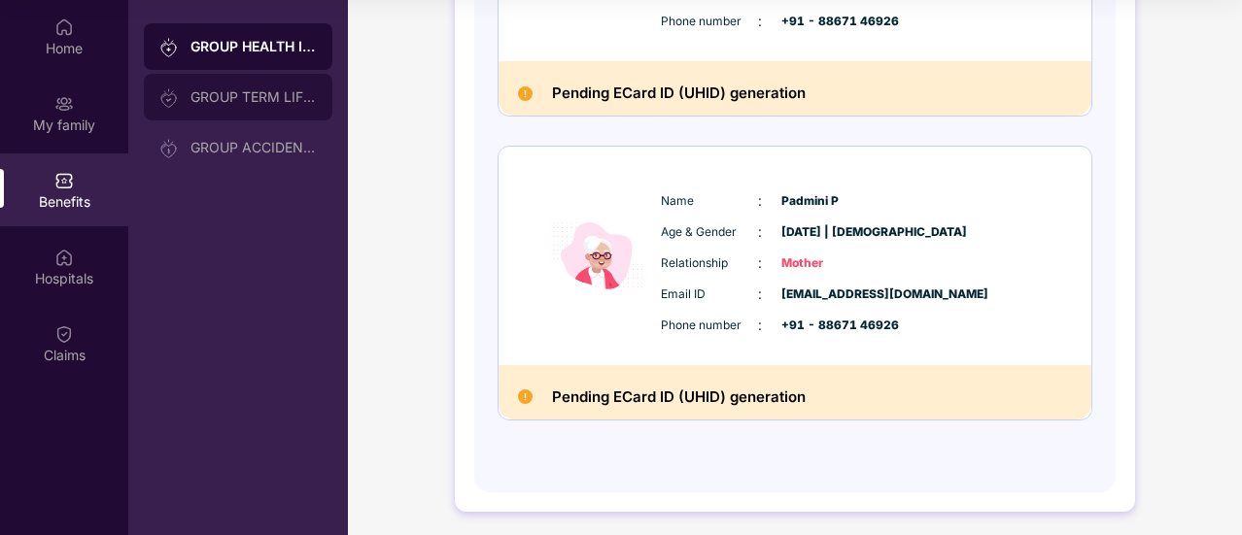
click at [243, 117] on div "GROUP TERM LIFE INSURANCE" at bounding box center [238, 97] width 189 height 47
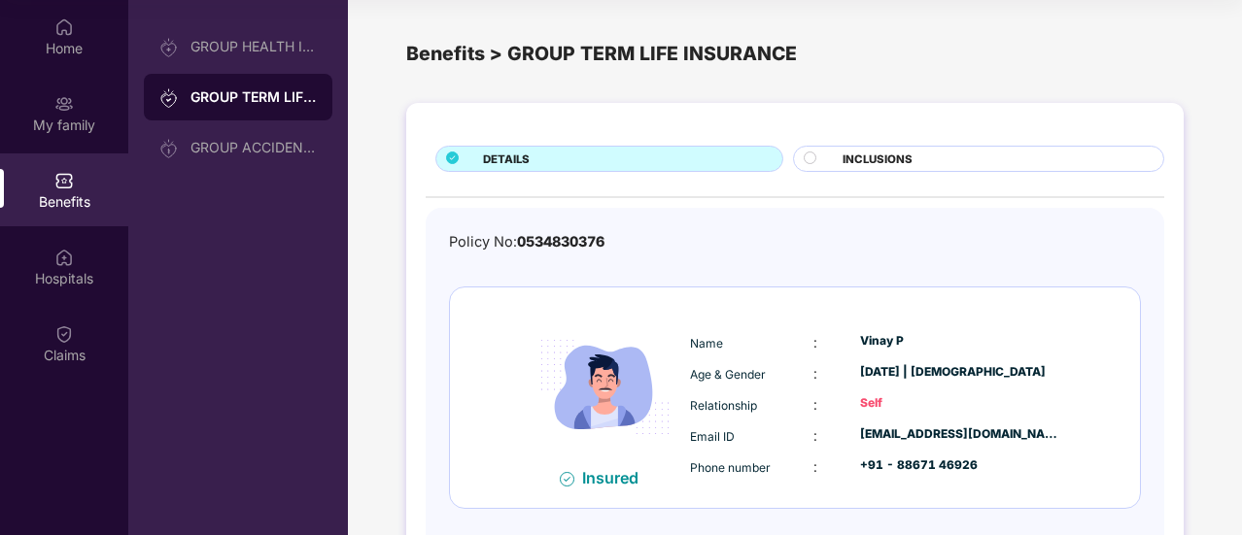
scroll to position [92, 0]
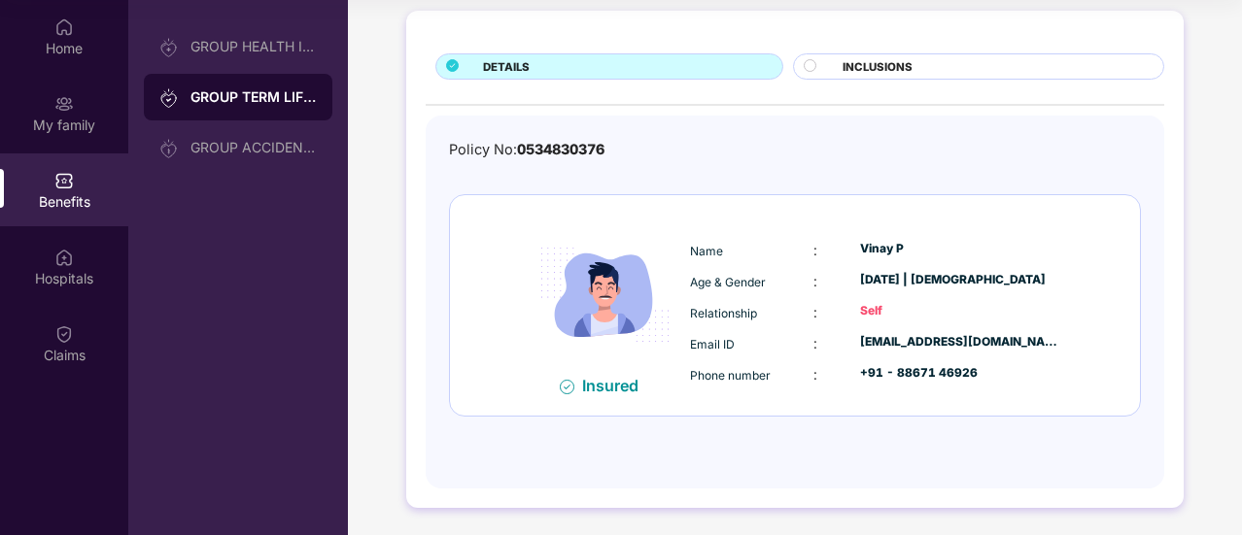
click at [849, 72] on span "INCLUSIONS" at bounding box center [877, 66] width 70 height 17
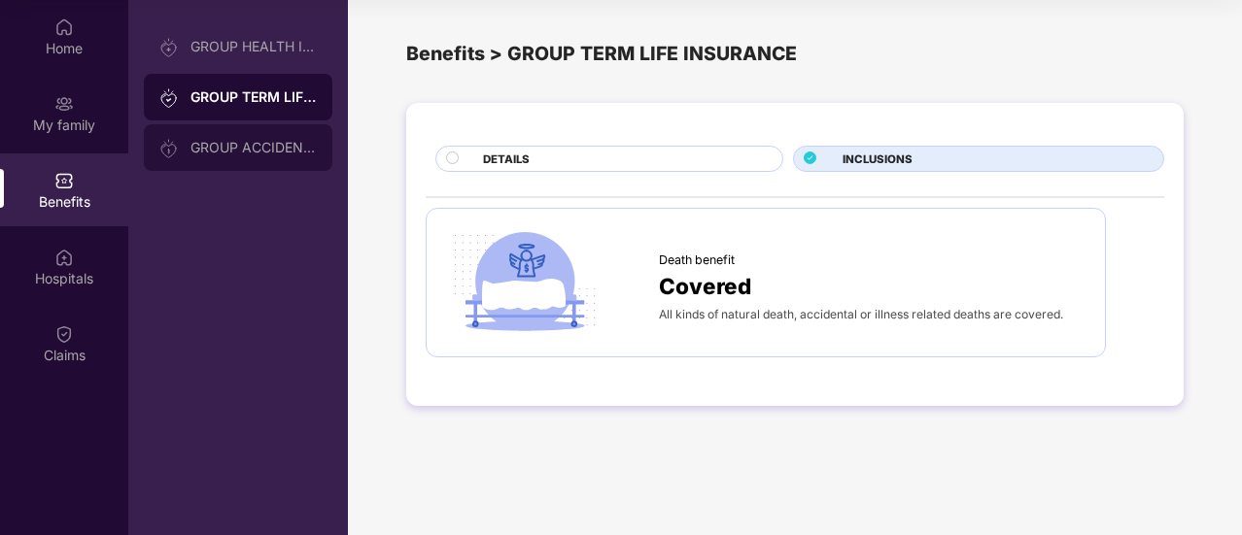
click at [271, 160] on div "GROUP ACCIDENTAL INSURANCE" at bounding box center [238, 147] width 189 height 47
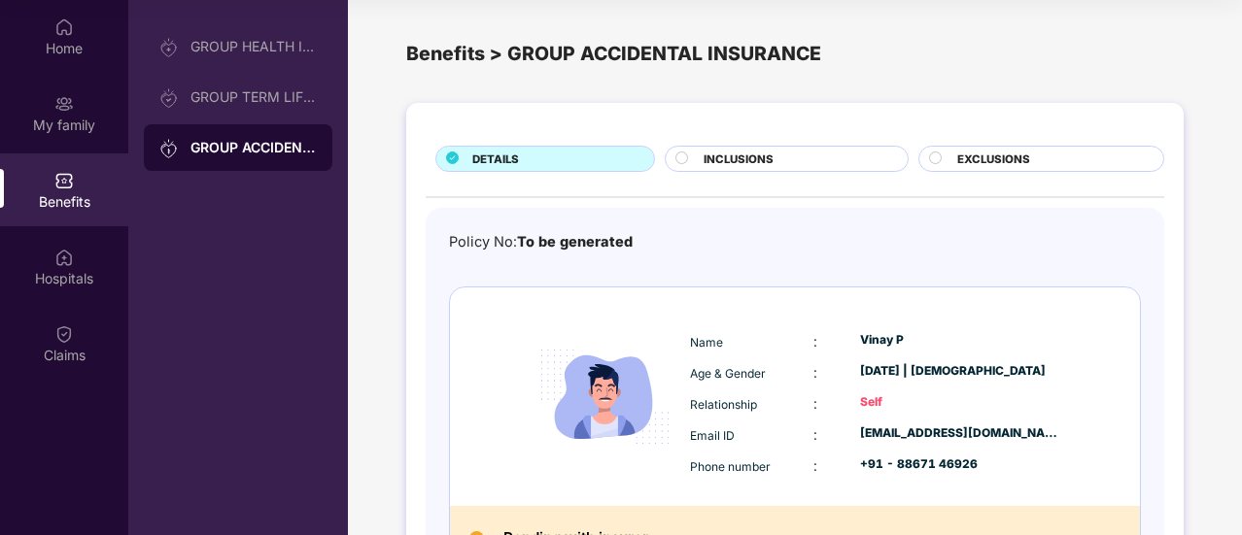
click at [782, 160] on div "INCLUSIONS" at bounding box center [795, 161] width 203 height 20
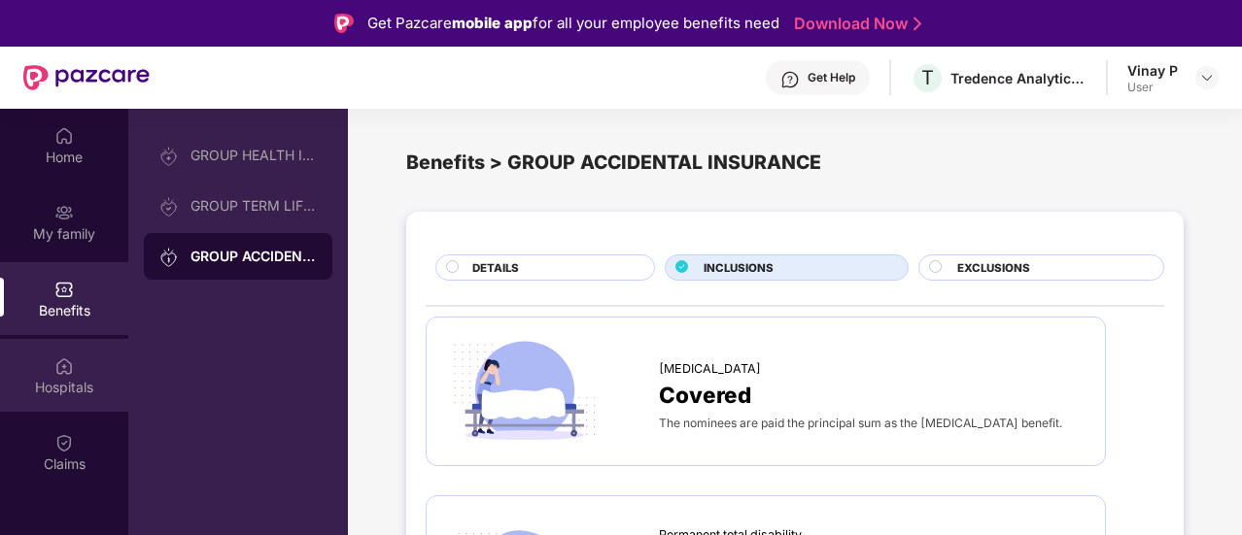
click at [53, 374] on div "Hospitals" at bounding box center [64, 375] width 128 height 73
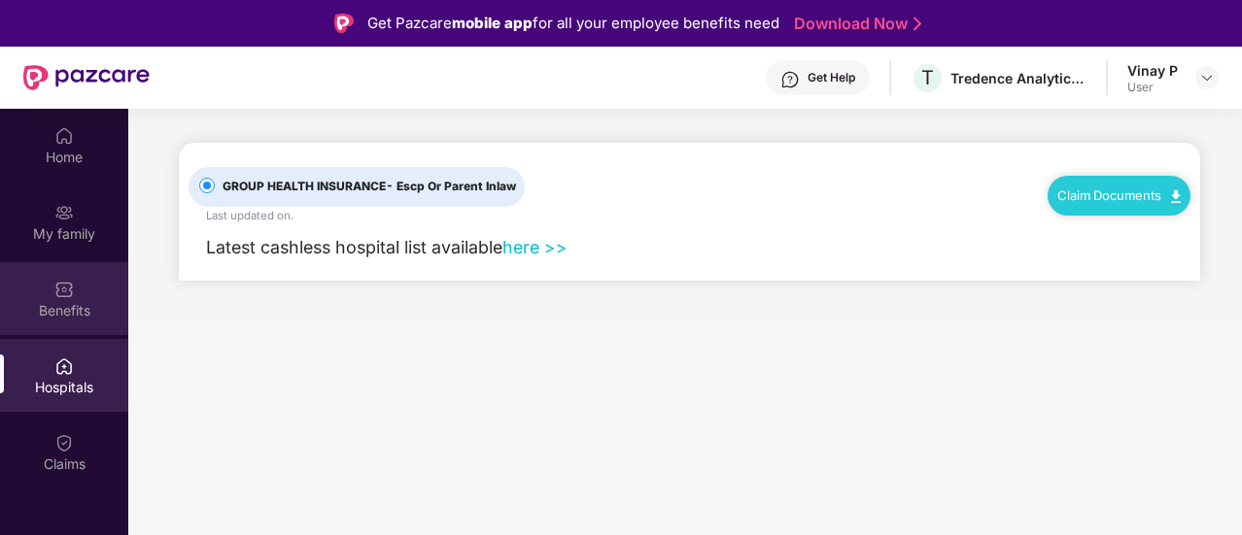
click at [76, 277] on div "Benefits" at bounding box center [64, 298] width 128 height 73
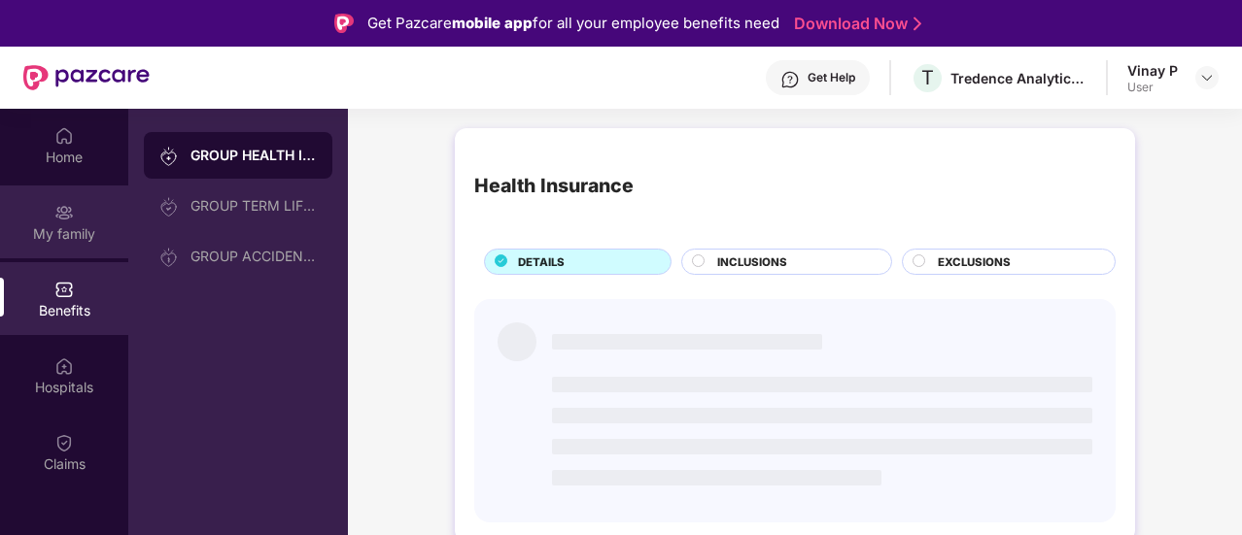
click at [85, 224] on div "My family" at bounding box center [64, 233] width 128 height 19
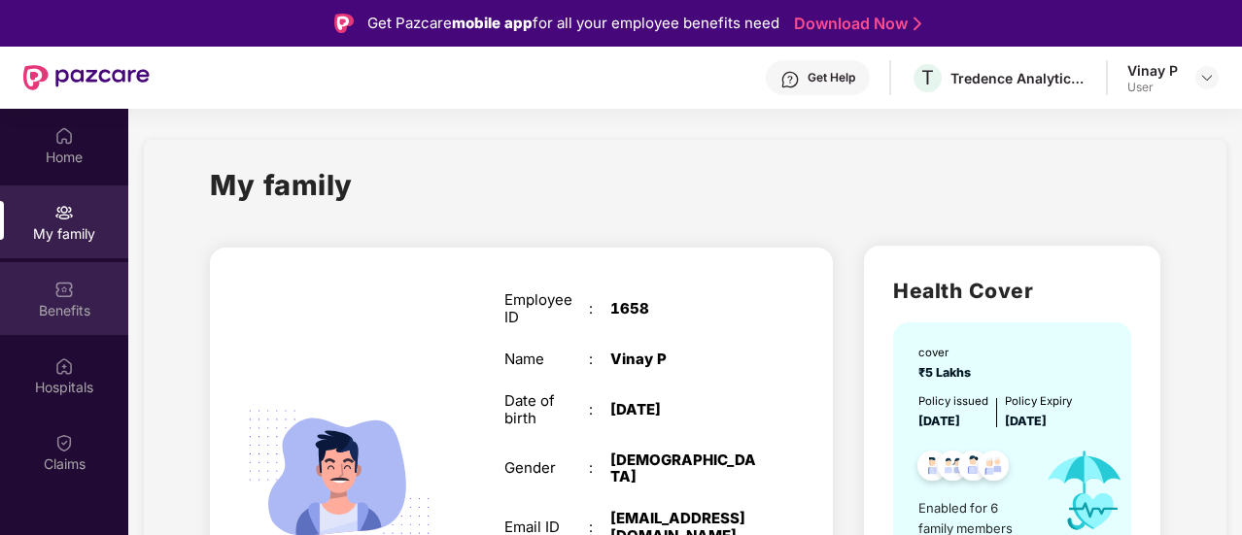
click at [40, 292] on div "Benefits" at bounding box center [64, 298] width 128 height 73
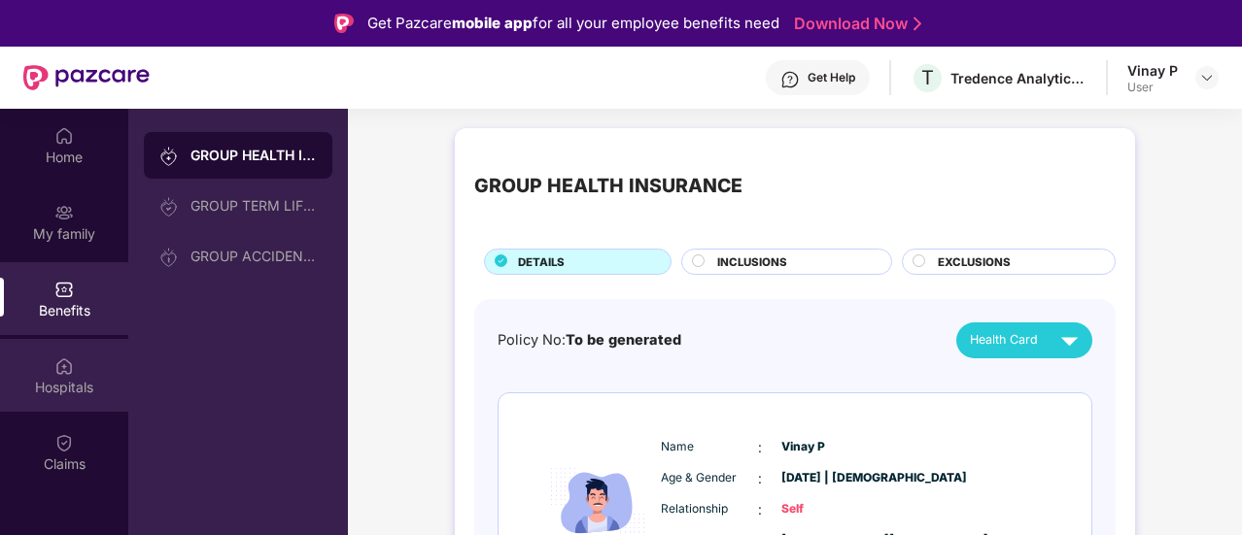
click at [71, 388] on div "Hospitals" at bounding box center [64, 387] width 128 height 19
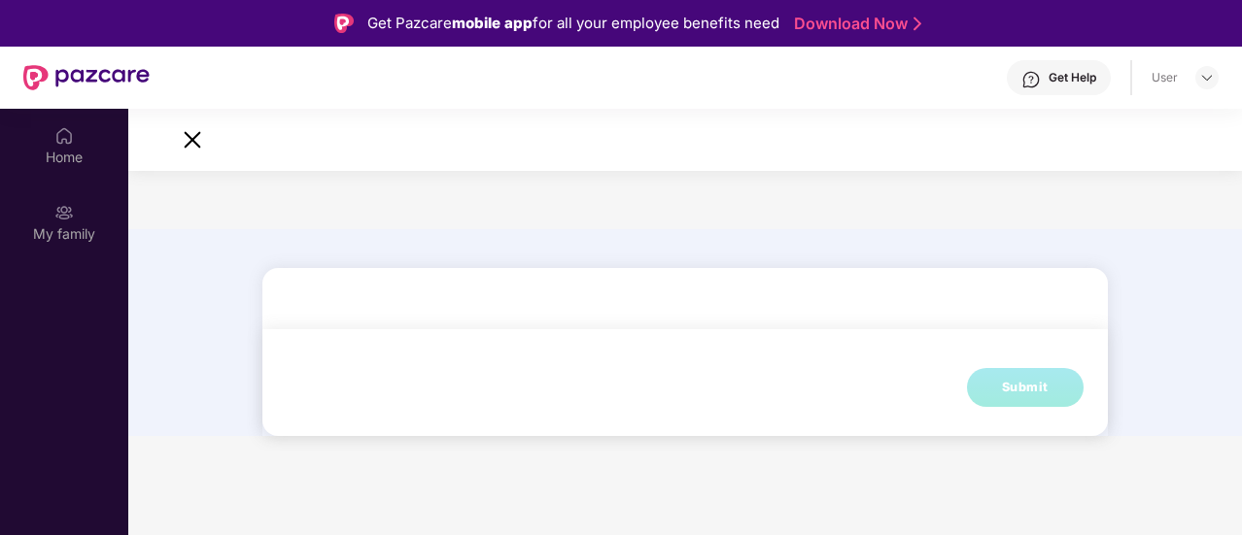
scroll to position [5, 0]
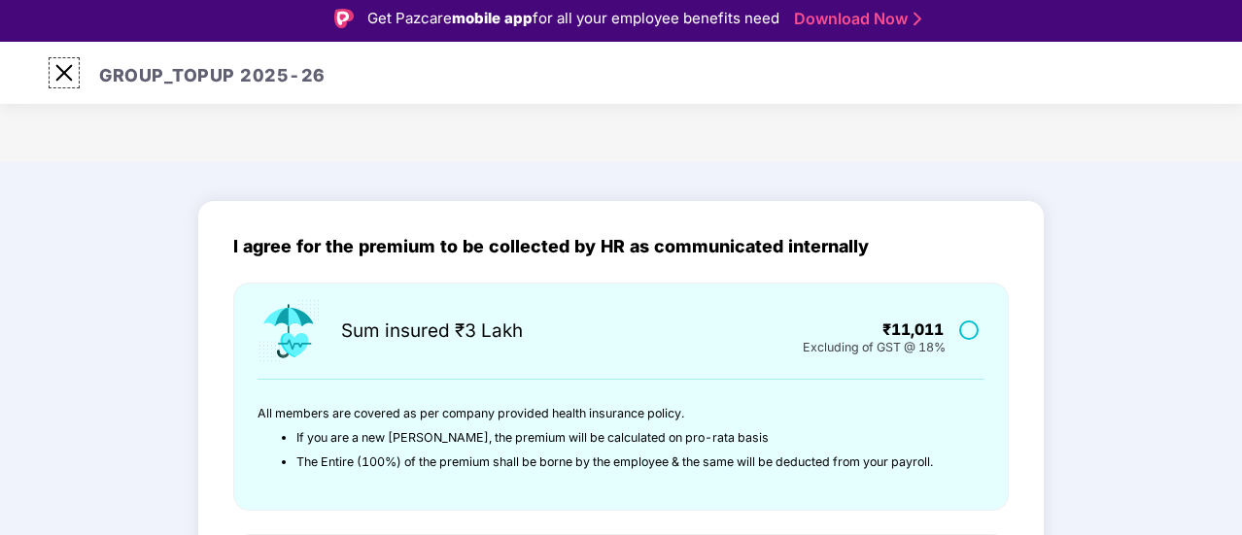
click at [57, 77] on img at bounding box center [64, 72] width 31 height 31
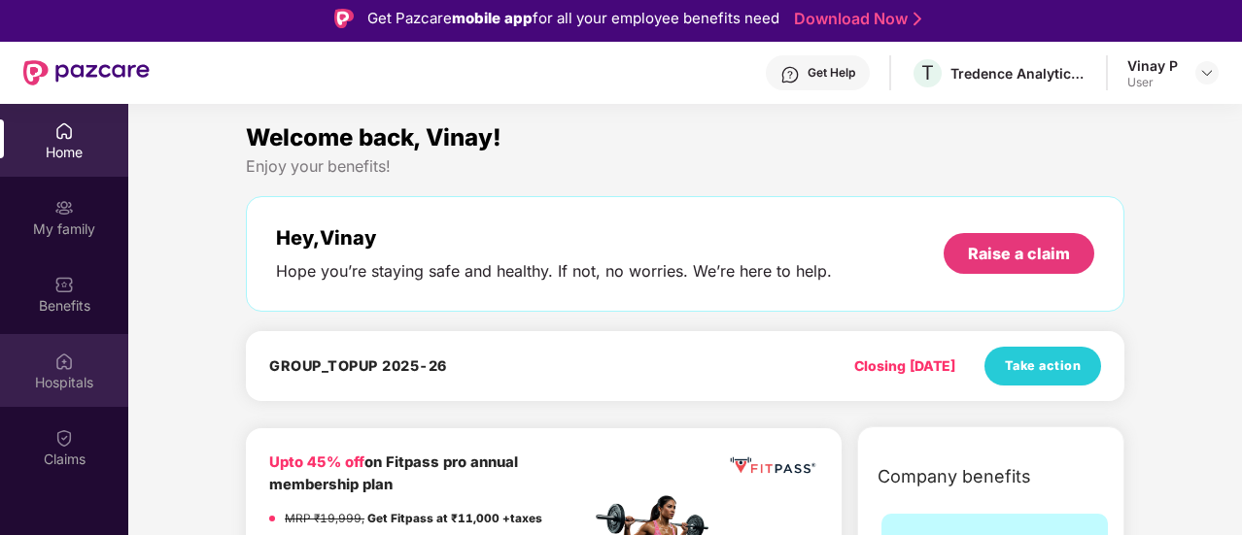
click at [65, 378] on div "Hospitals" at bounding box center [64, 382] width 128 height 19
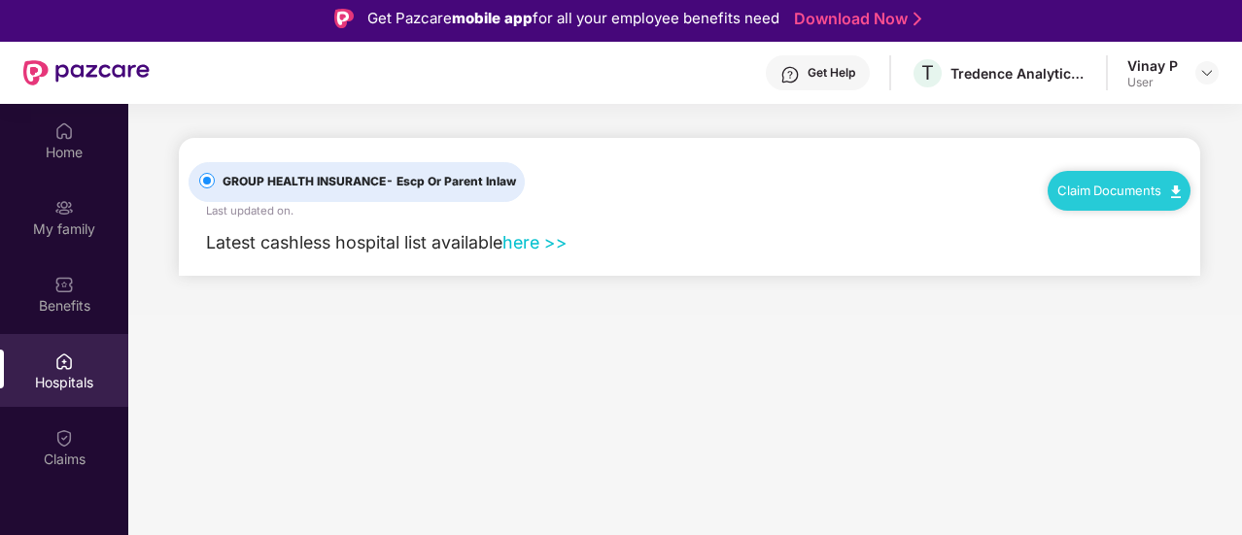
click at [527, 242] on link "here >>" at bounding box center [534, 242] width 65 height 20
